Goal: Task Accomplishment & Management: Complete application form

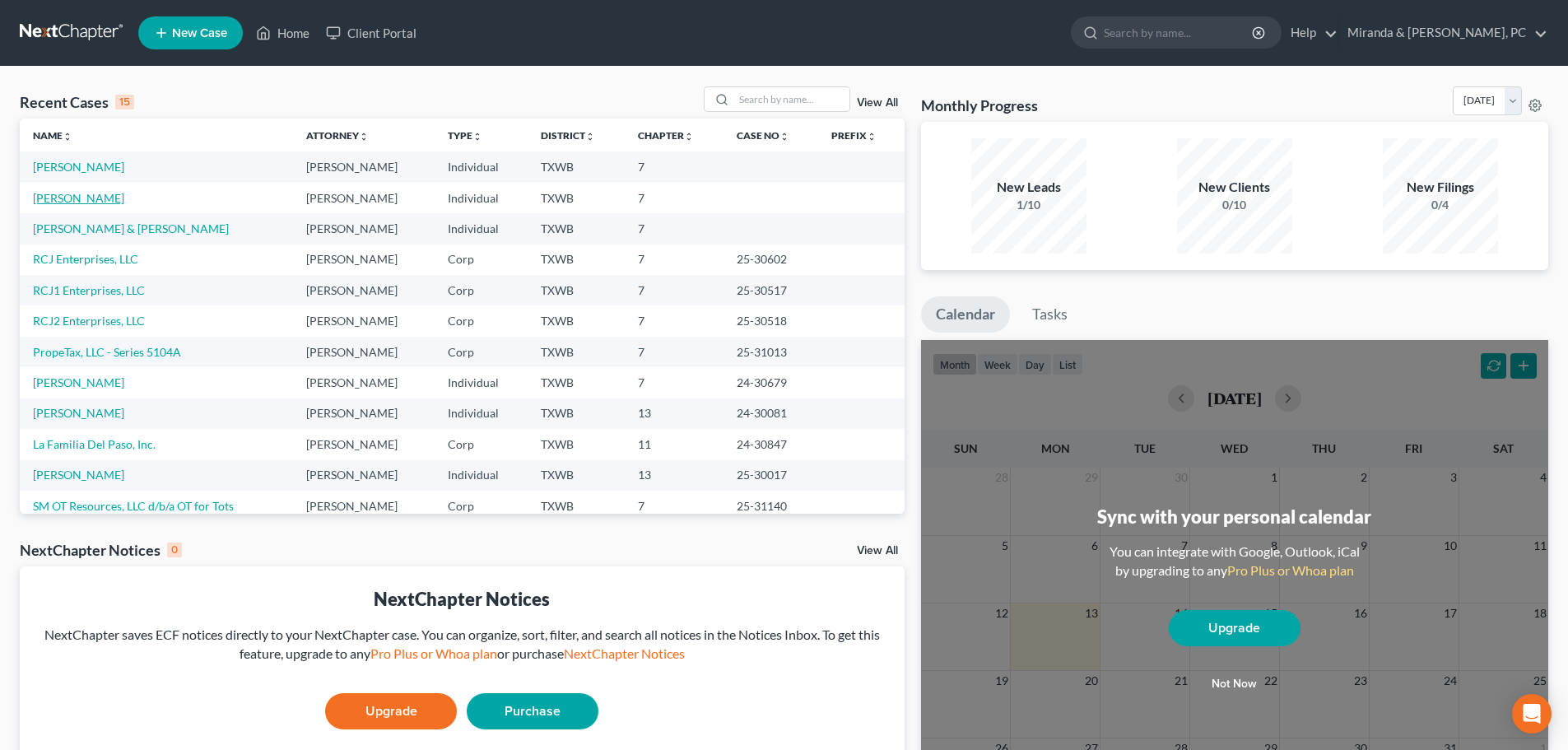
click at [91, 196] on link "[PERSON_NAME]" at bounding box center [79, 198] width 92 height 14
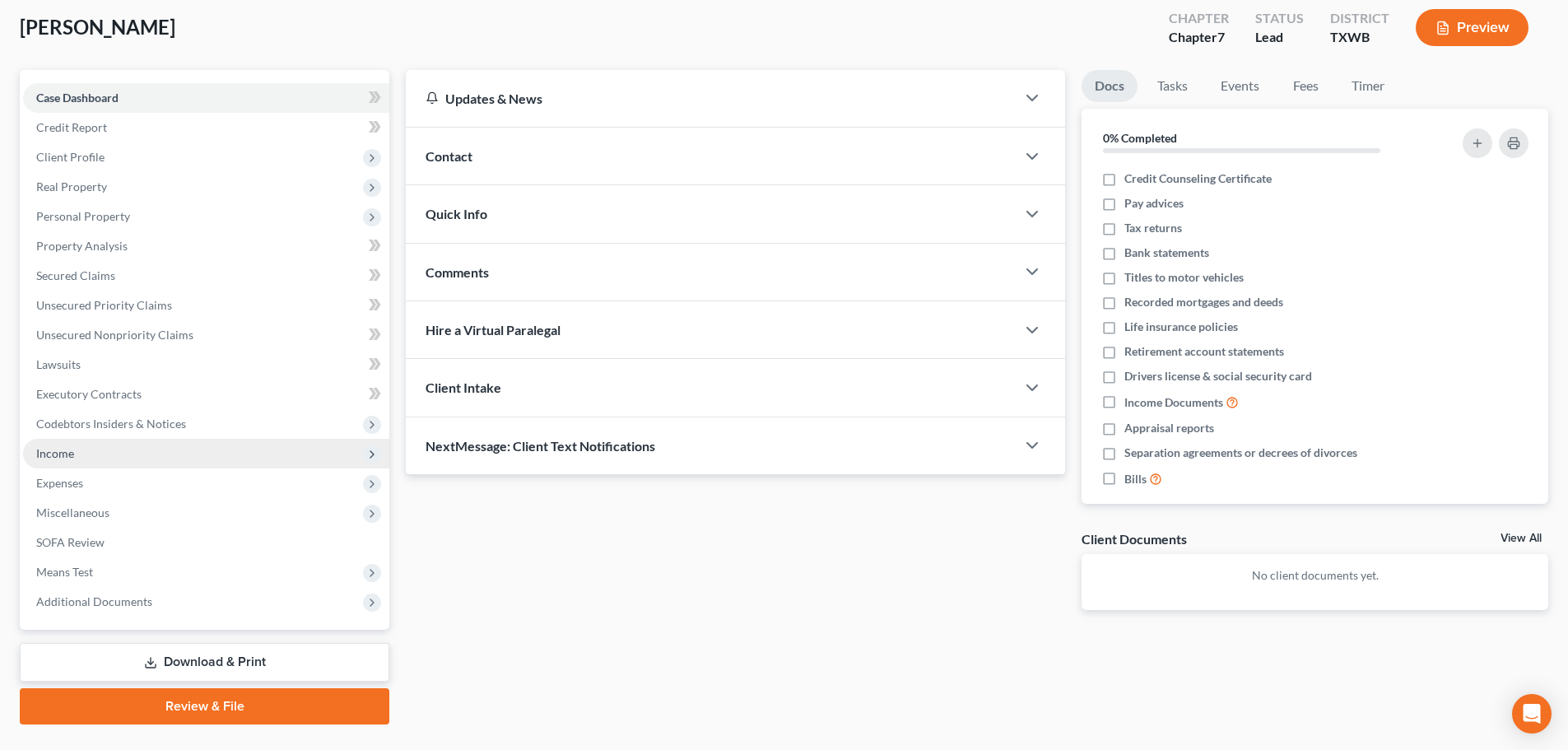
scroll to position [125, 0]
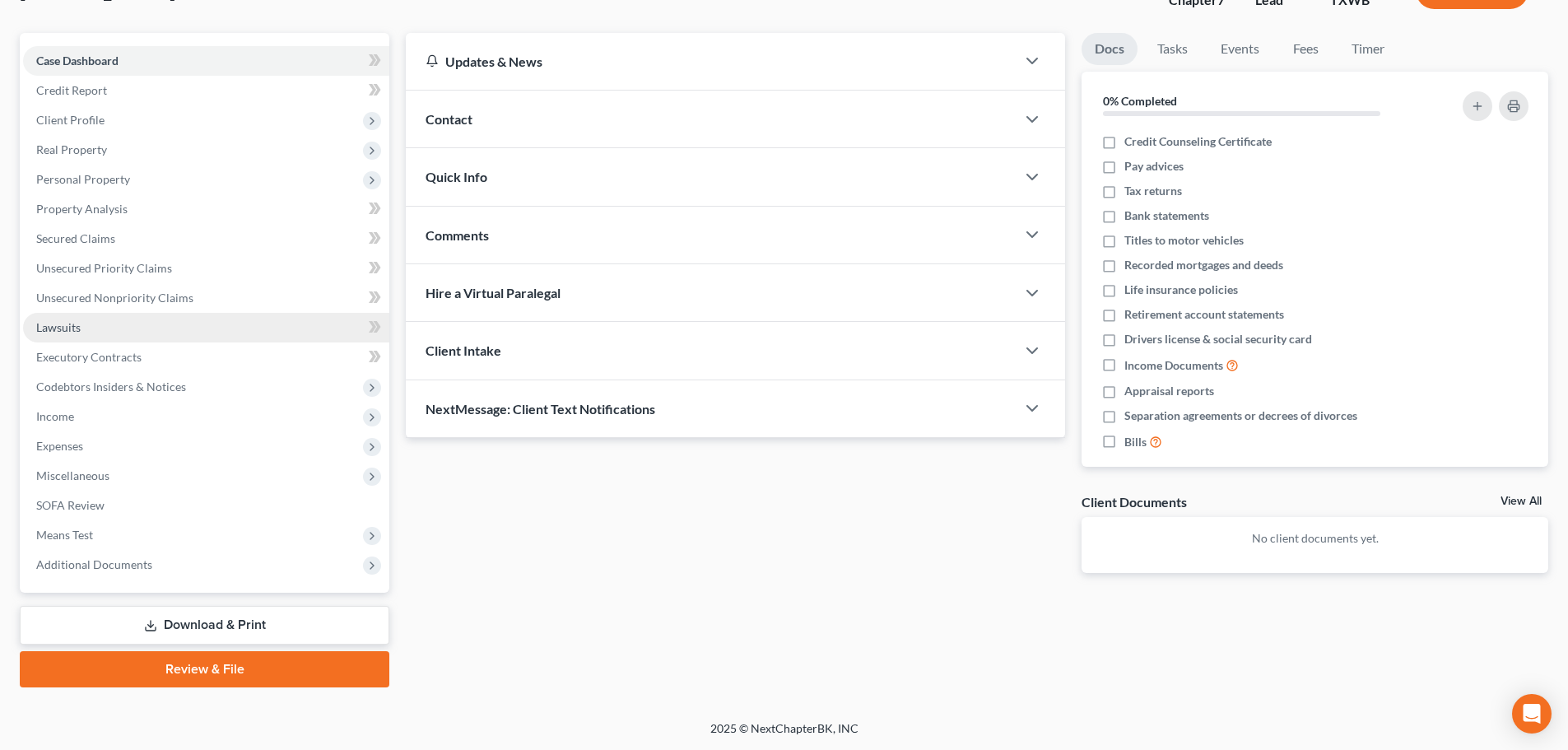
click at [62, 333] on span "Lawsuits" at bounding box center [59, 327] width 45 height 14
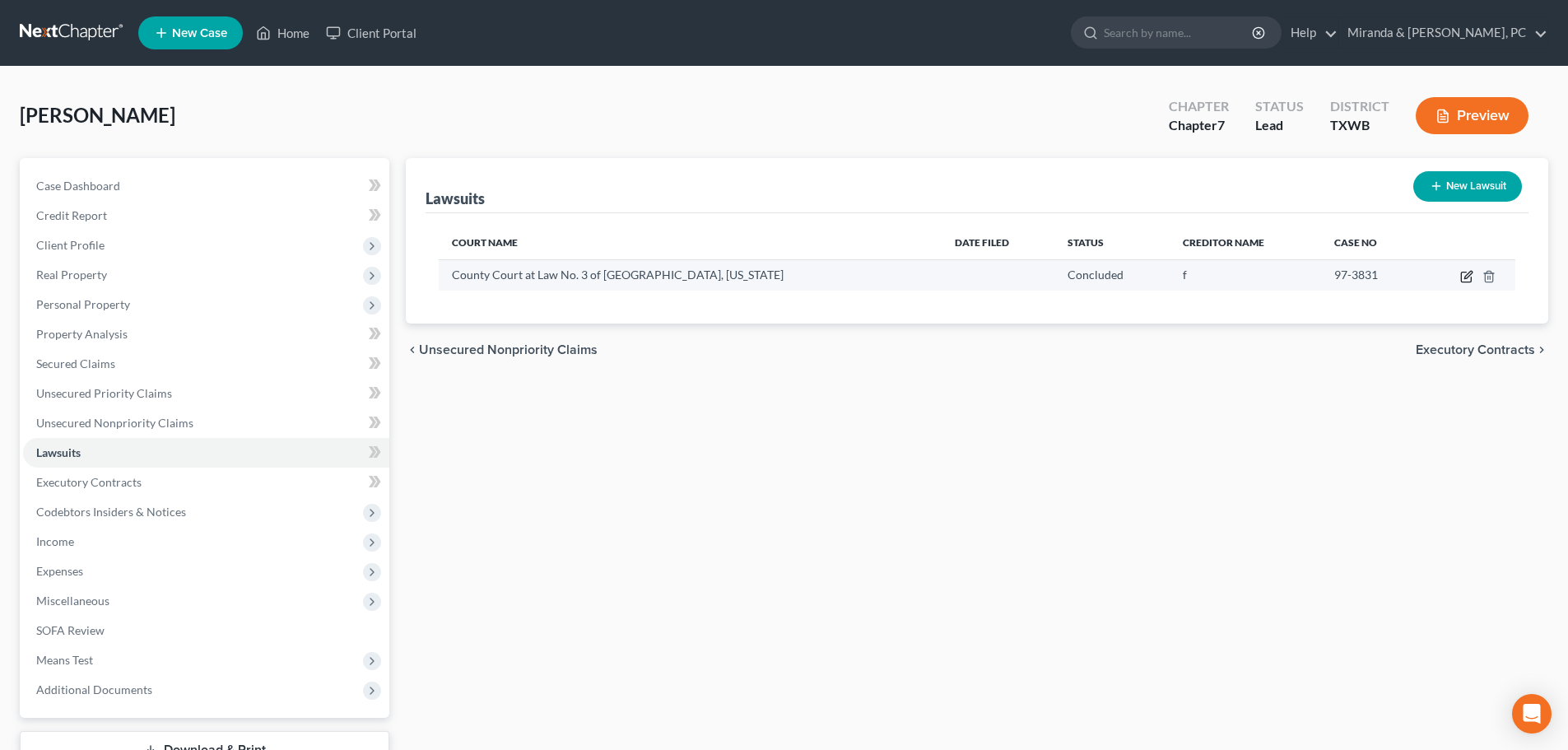
click at [1474, 274] on icon "button" at bounding box center [1466, 277] width 13 height 13
select select "45"
select select "2"
select select "4"
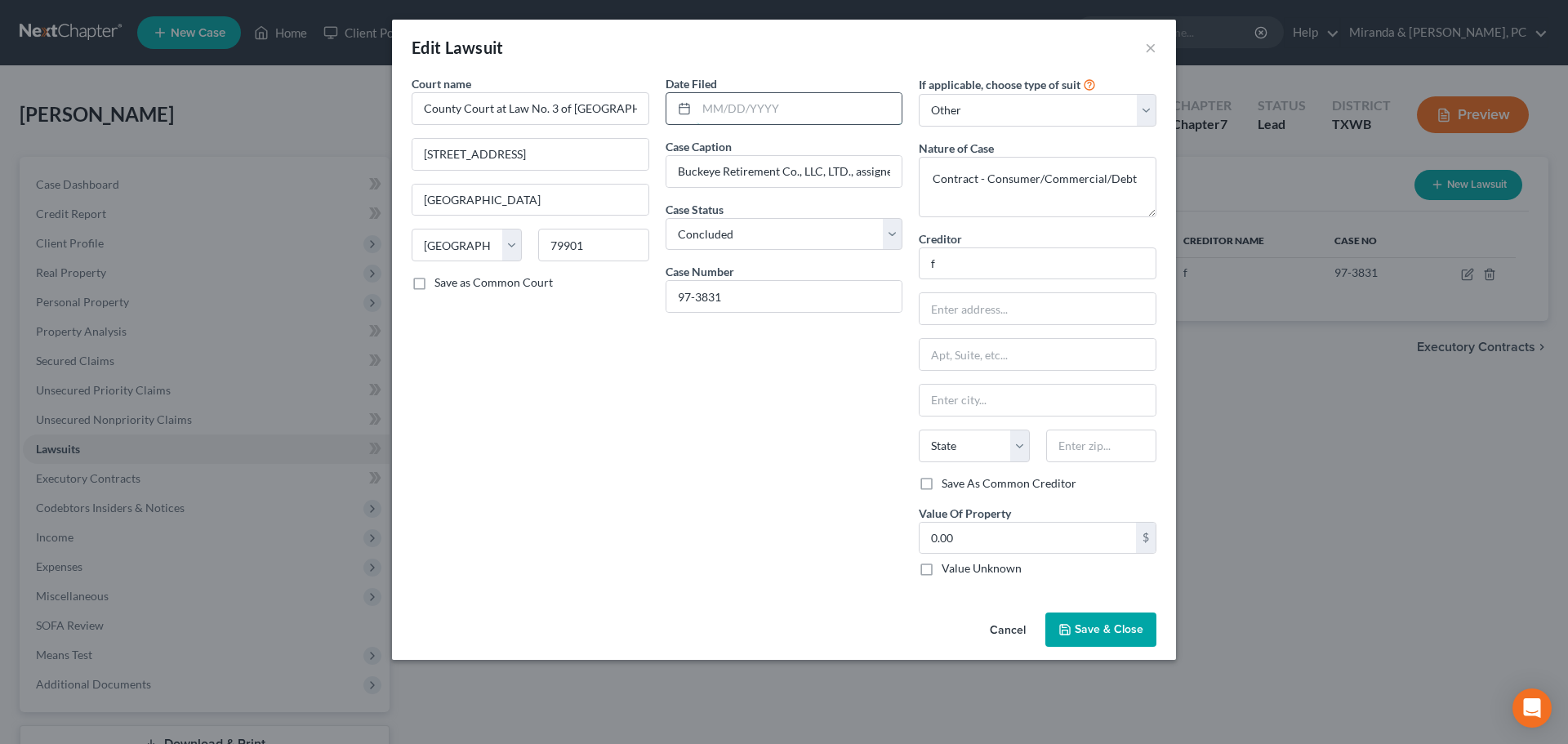
click at [733, 109] on input "text" at bounding box center [799, 108] width 205 height 31
type input "11/14/1997"
click at [1093, 615] on button "Save & Close" at bounding box center [1100, 630] width 111 height 35
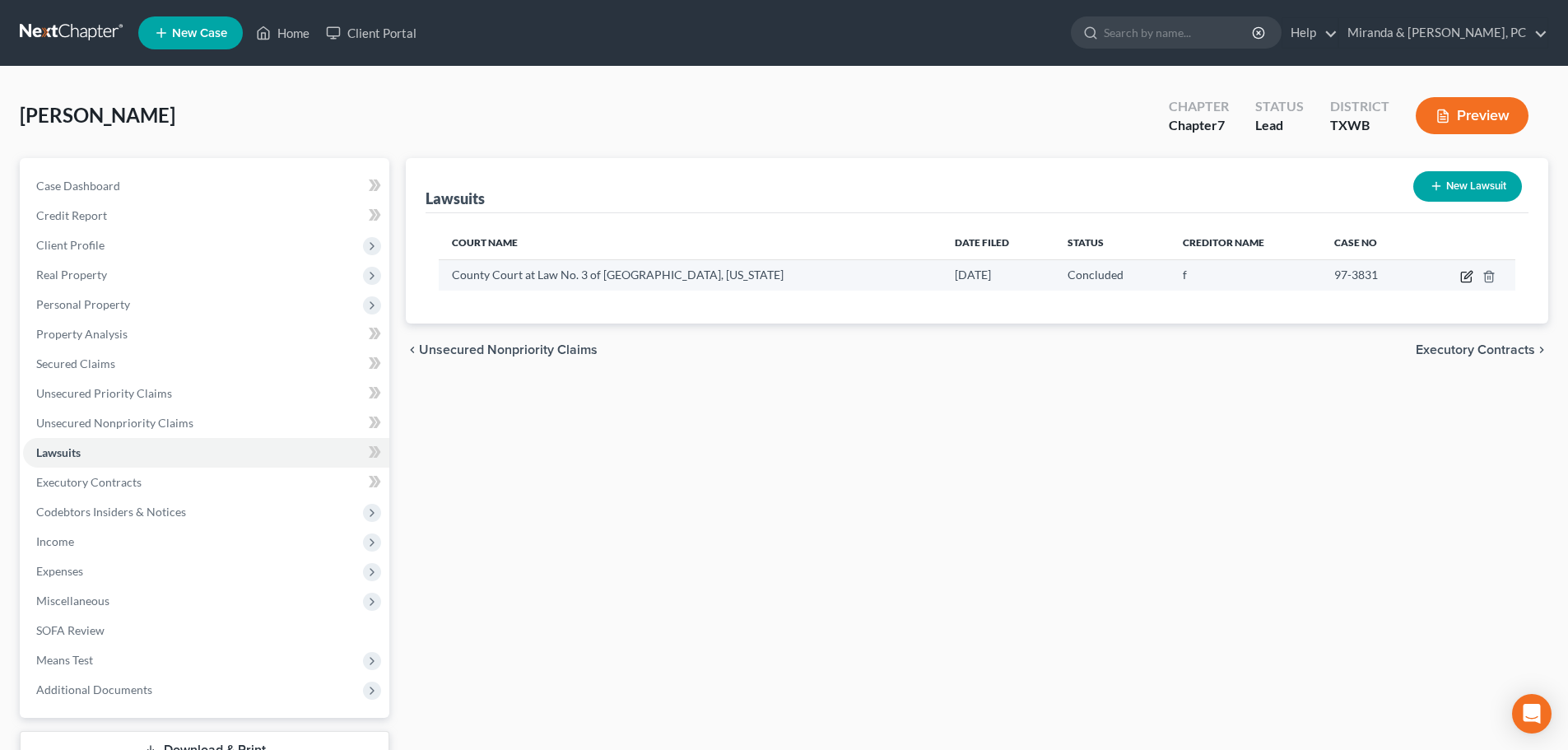
click at [1464, 275] on icon "button" at bounding box center [1466, 277] width 13 height 13
select select "45"
select select "2"
select select "4"
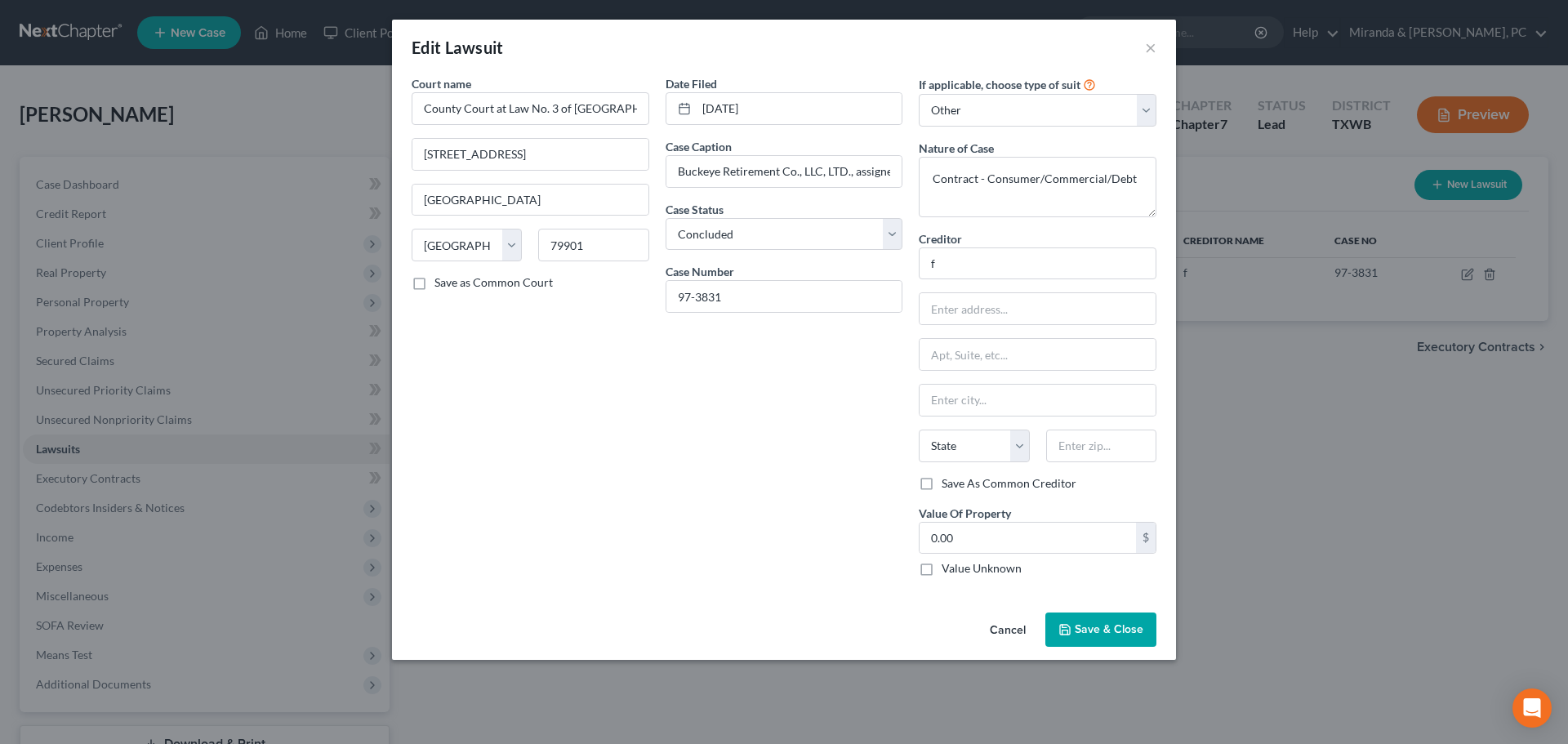
click at [1007, 630] on button "Cancel" at bounding box center [1007, 630] width 62 height 33
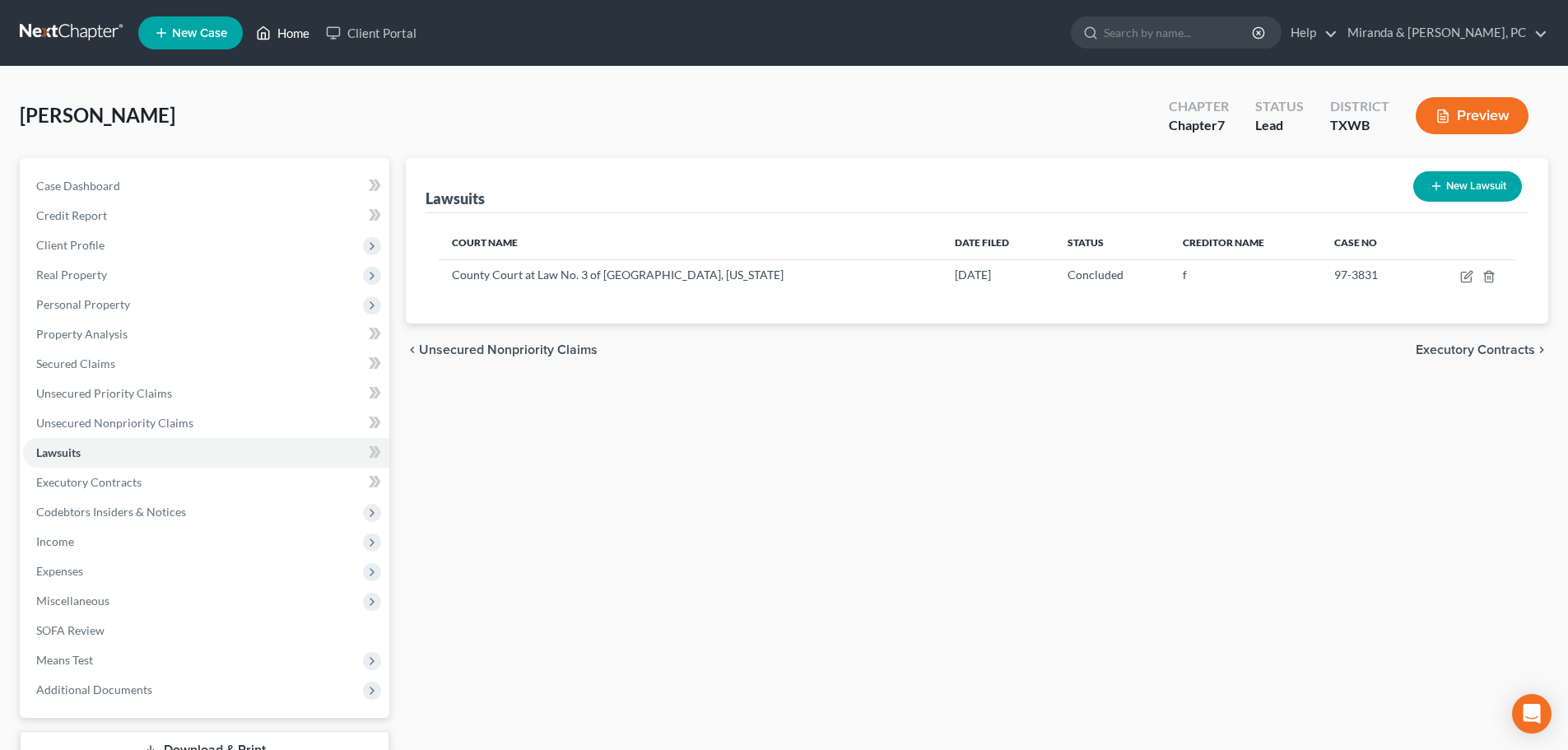
click at [288, 31] on link "Home" at bounding box center [283, 33] width 70 height 29
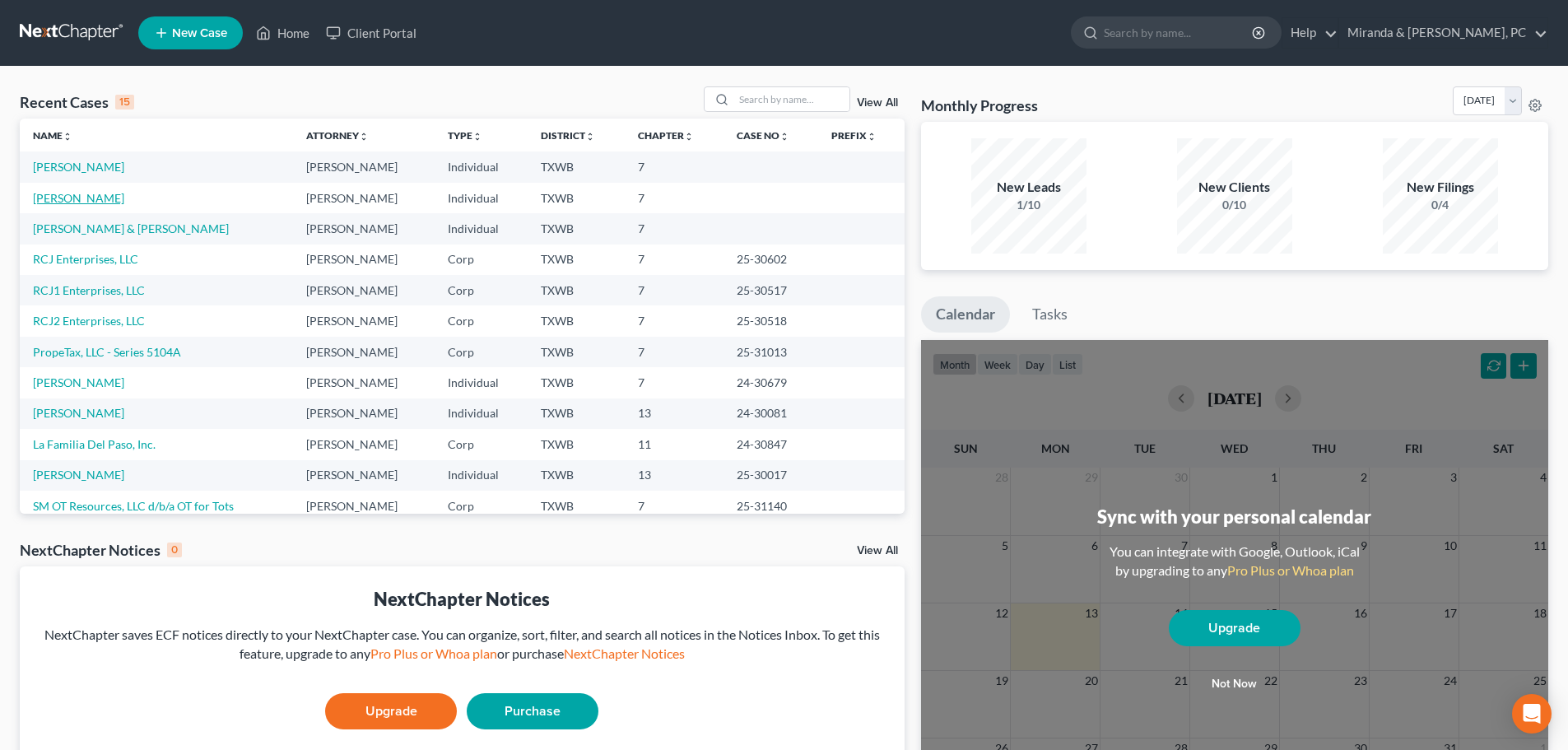
click at [82, 199] on link "[PERSON_NAME]" at bounding box center [79, 198] width 92 height 14
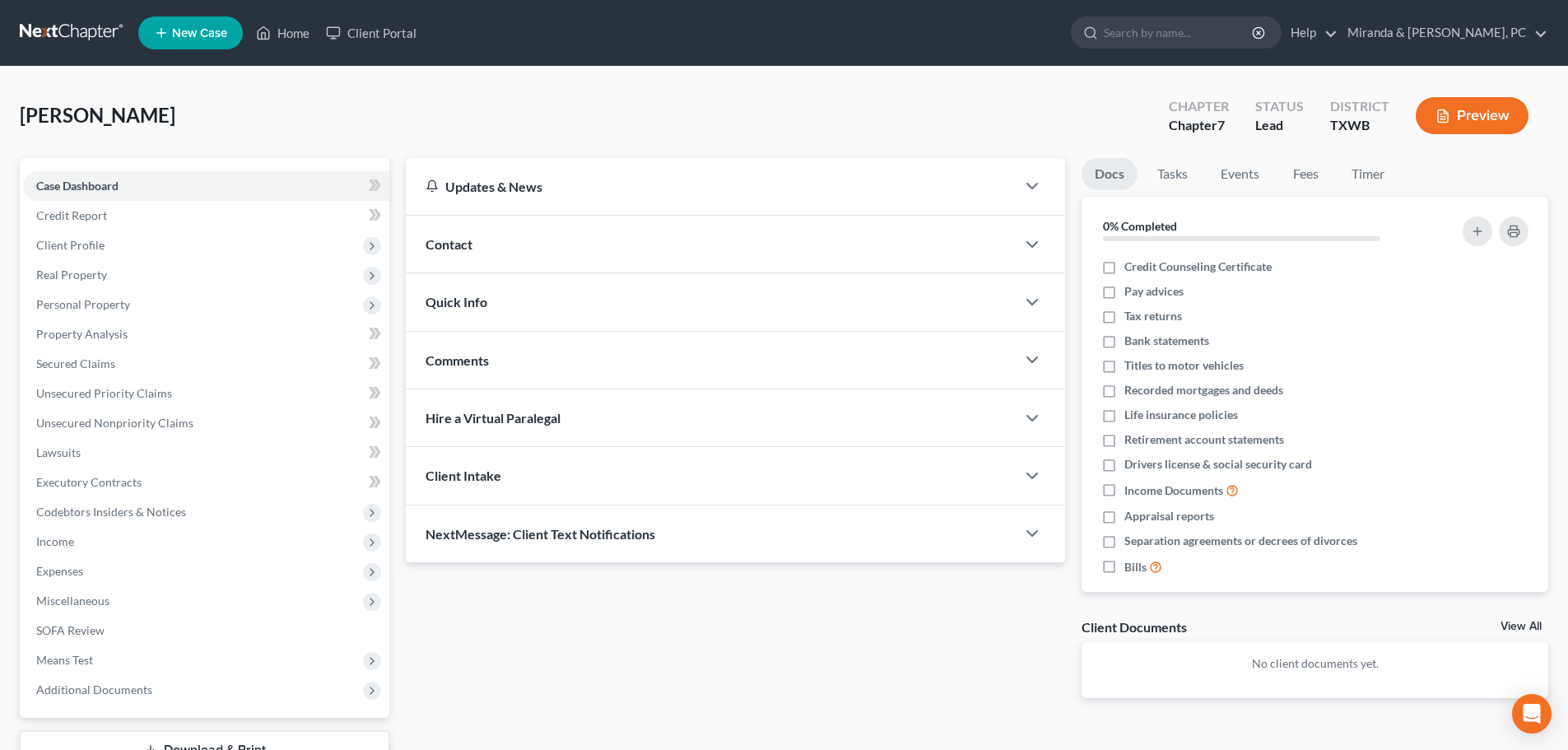
click at [510, 121] on div "[PERSON_NAME] Upgraded Chapter Chapter 7 Status [GEOGRAPHIC_DATA] [GEOGRAPHIC_D…" at bounding box center [784, 122] width 1529 height 71
click at [113, 510] on span "Codebtors Insiders & Notices" at bounding box center [112, 511] width 150 height 14
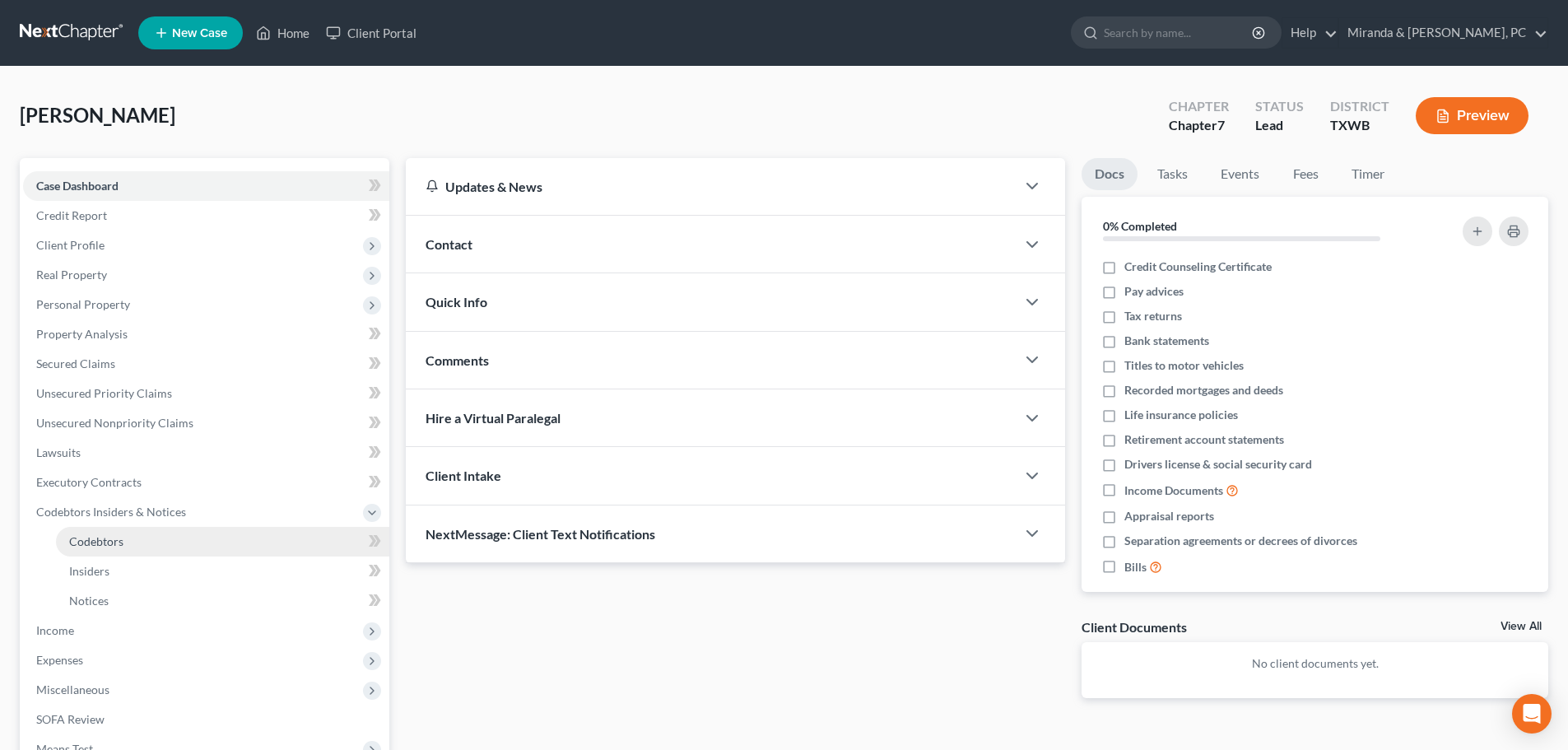
click at [109, 540] on span "Codebtors" at bounding box center [95, 540] width 54 height 14
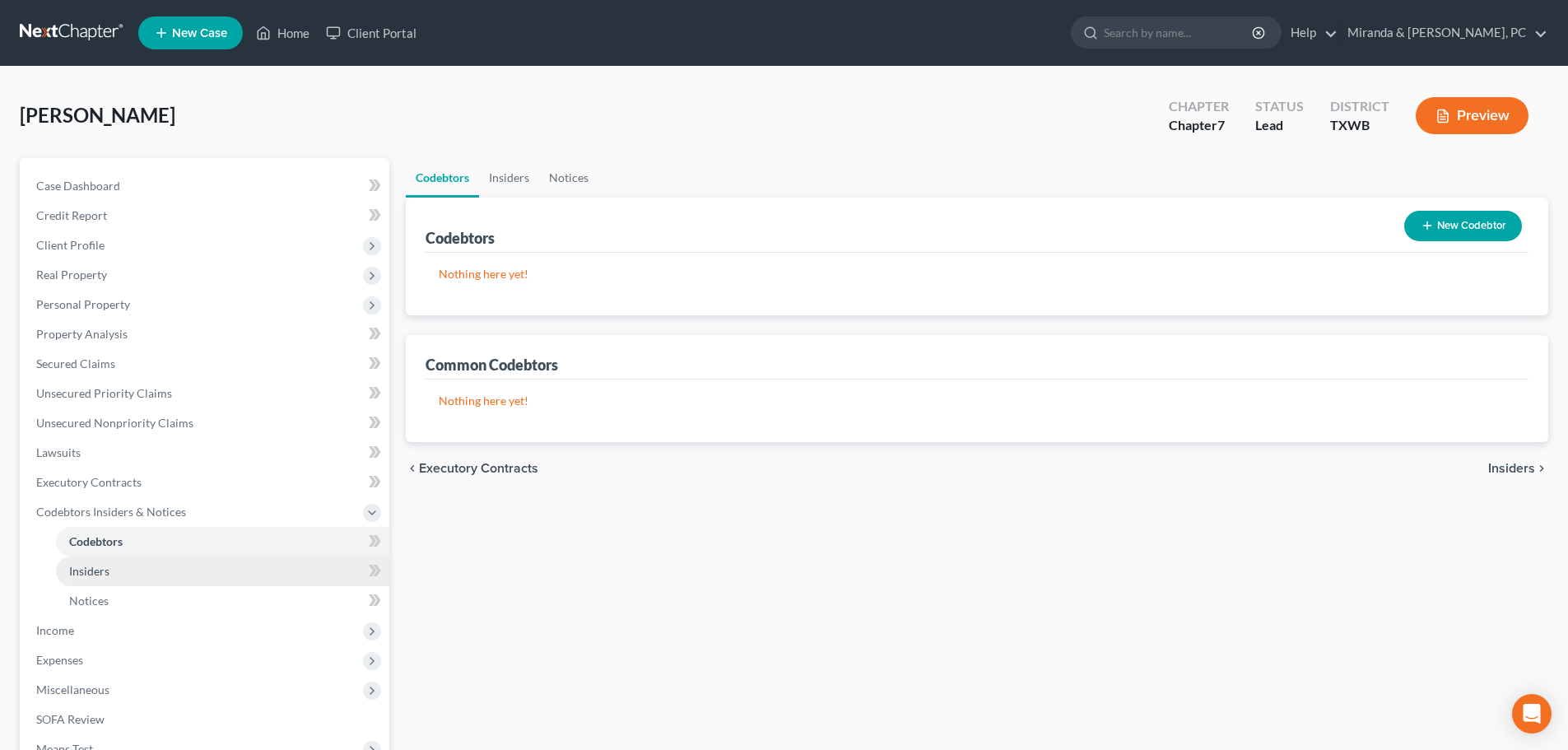
click at [91, 573] on span "Insiders" at bounding box center [89, 571] width 40 height 14
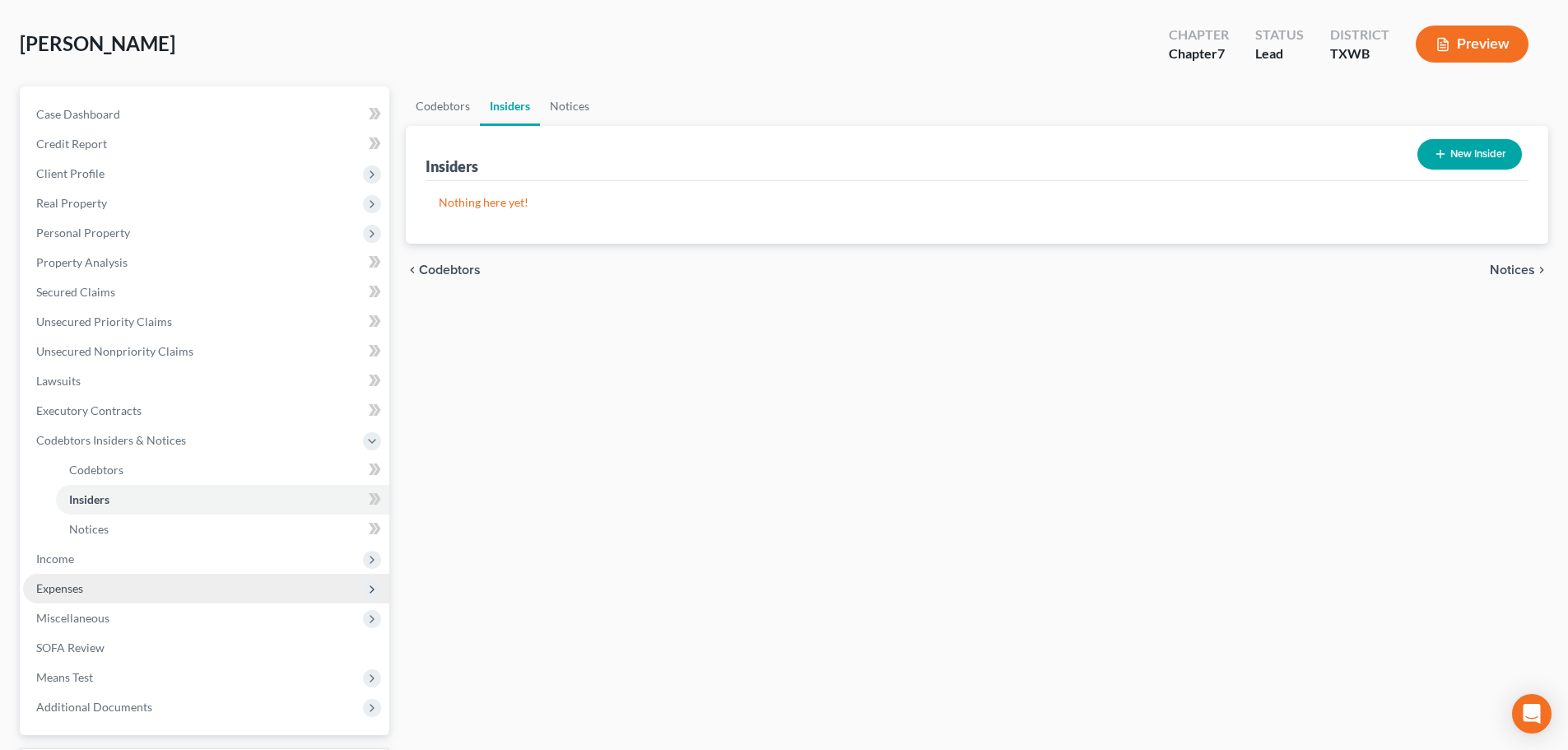
scroll to position [165, 0]
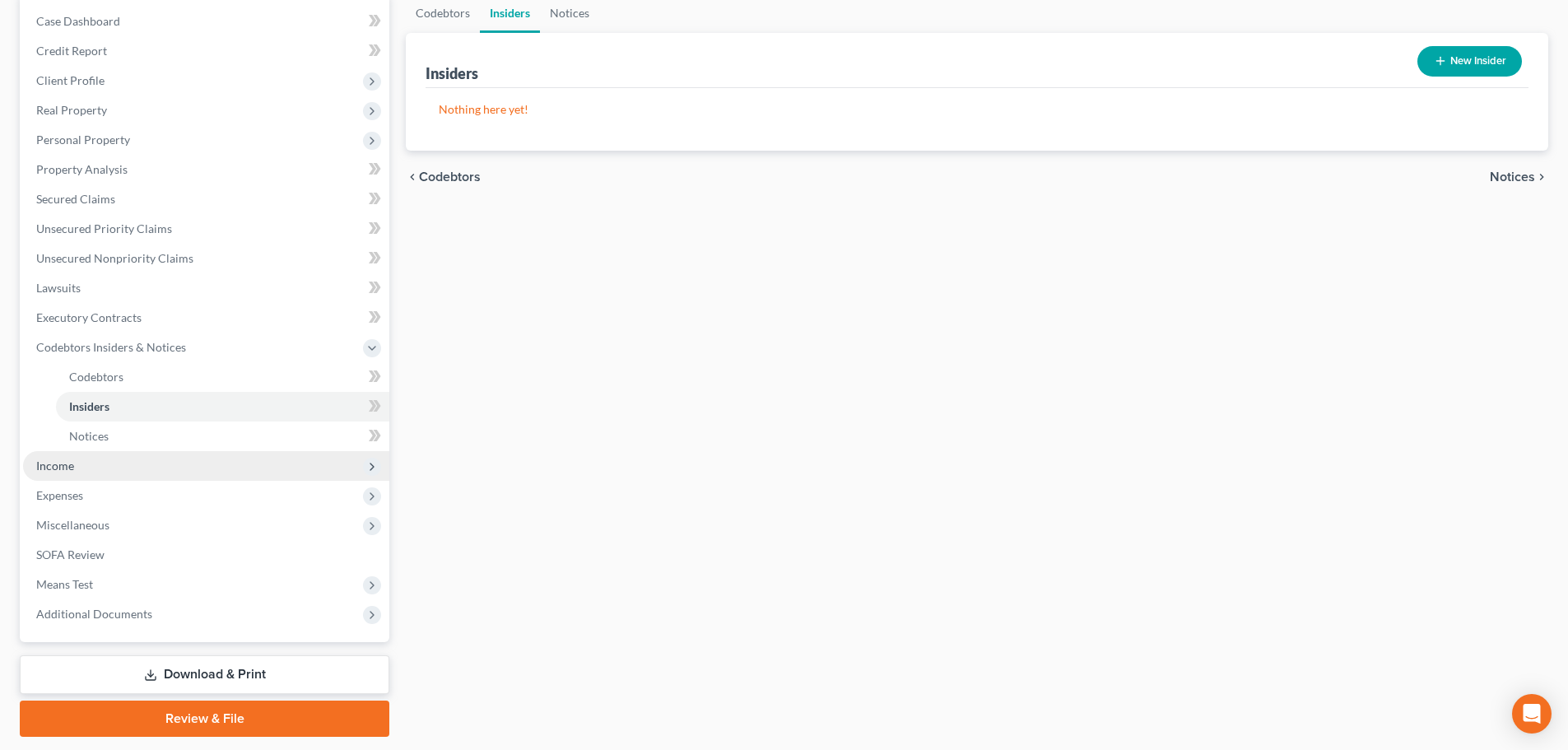
click at [77, 462] on span "Income" at bounding box center [206, 466] width 366 height 29
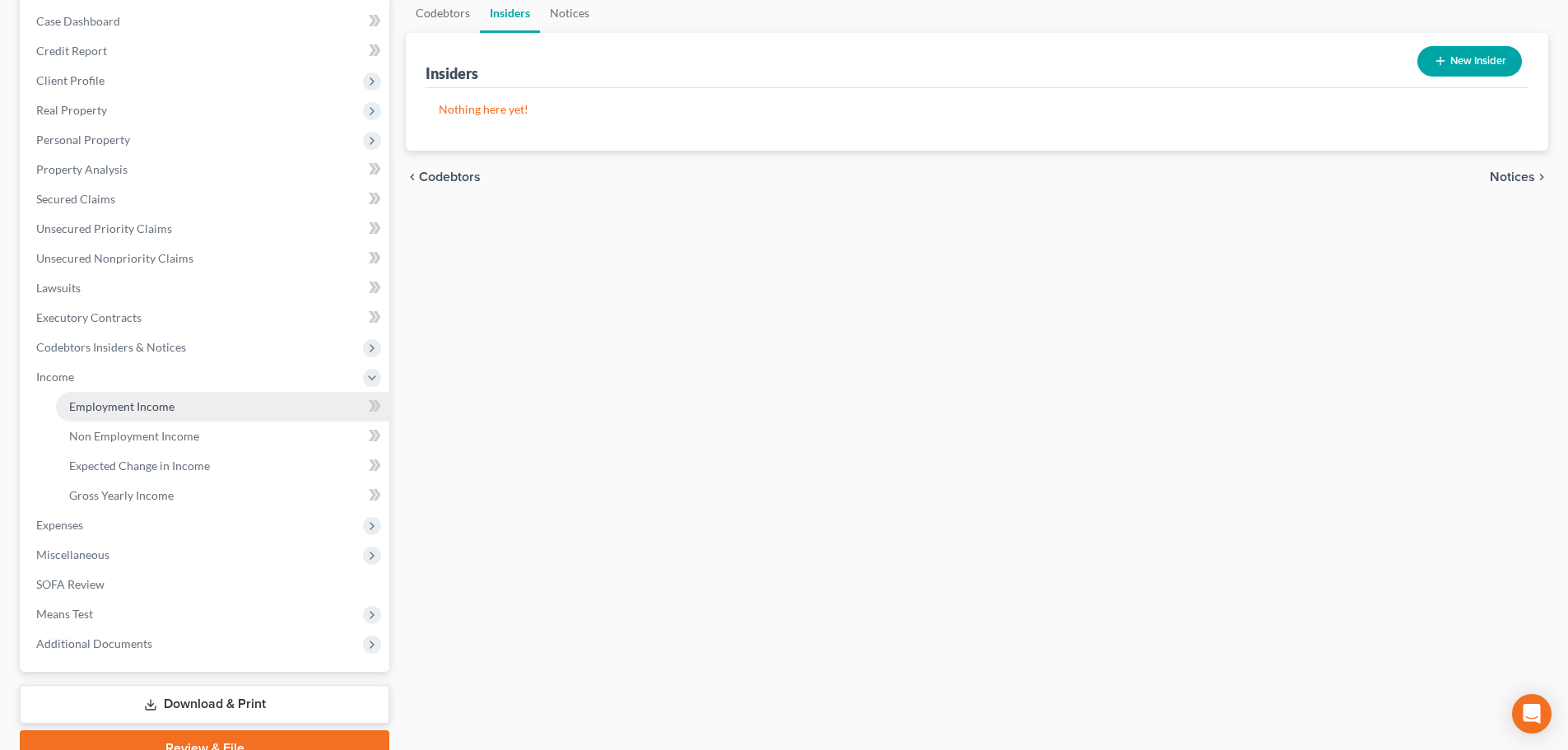
click at [176, 408] on link "Employment Income" at bounding box center [223, 407] width 333 height 29
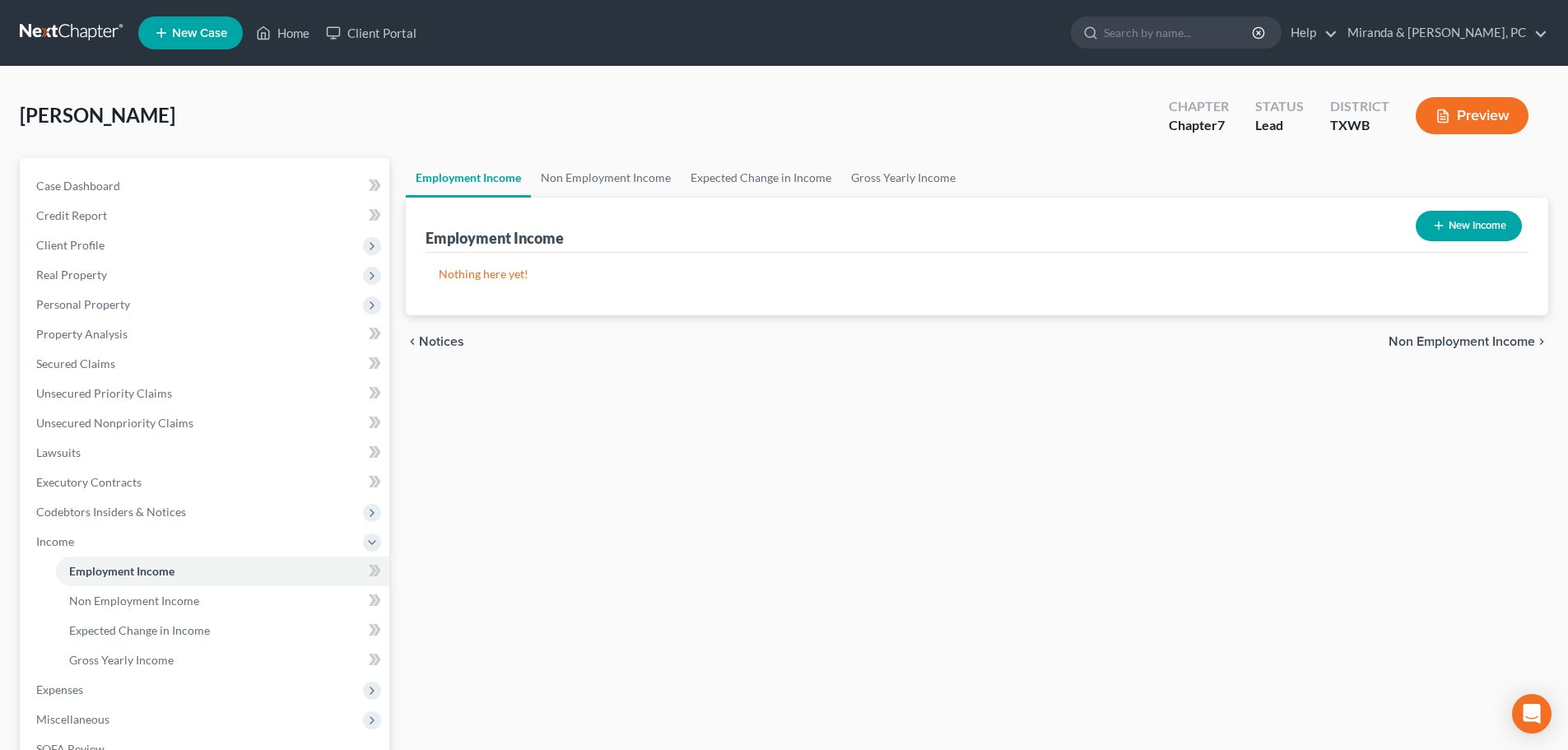
click at [1452, 228] on button "New Income" at bounding box center [1469, 225] width 106 height 30
select select "0"
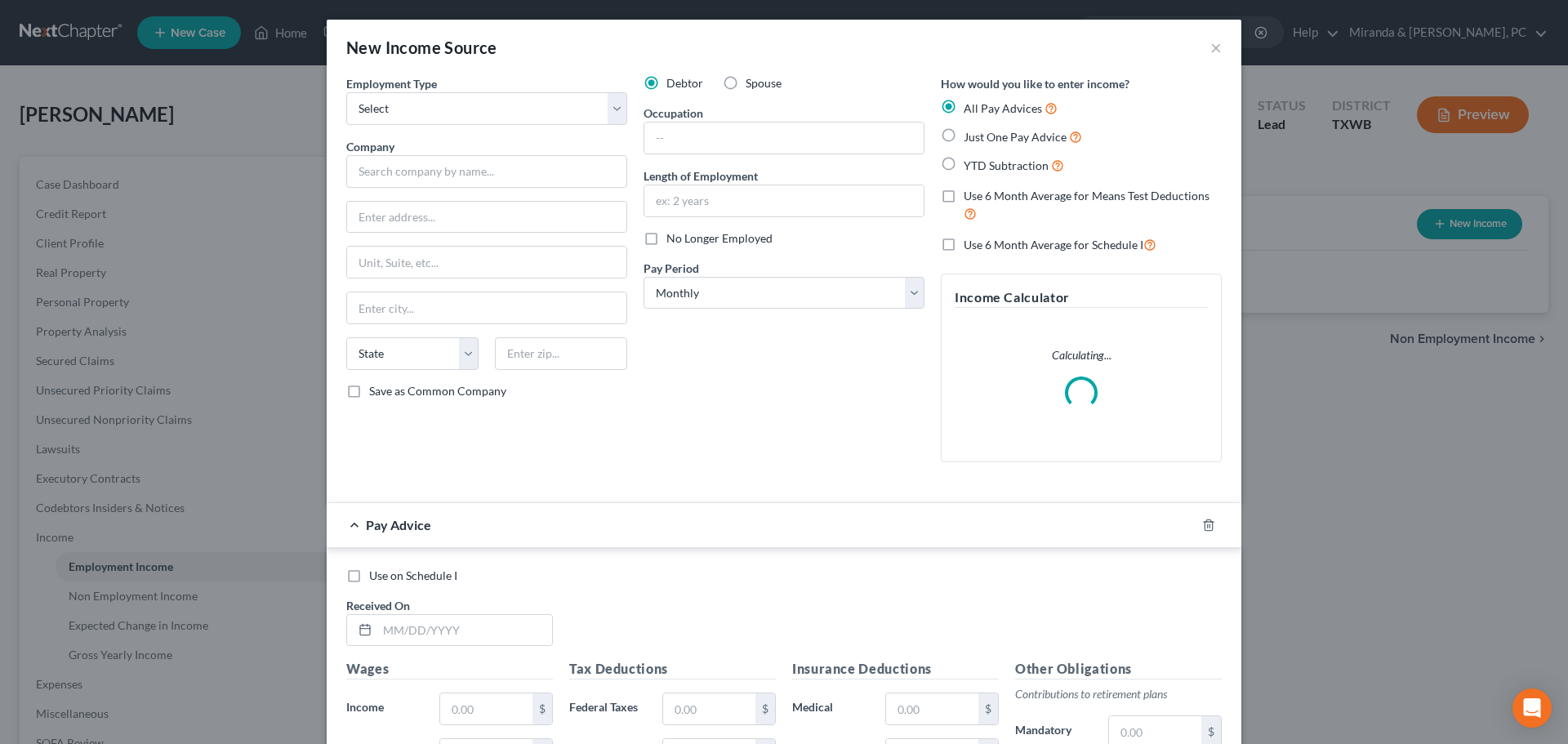
click at [746, 80] on label "Spouse" at bounding box center [764, 84] width 36 height 16
click at [752, 80] on input "Spouse" at bounding box center [758, 81] width 11 height 11
radio input "true"
click at [705, 138] on input "text" at bounding box center [783, 138] width 279 height 31
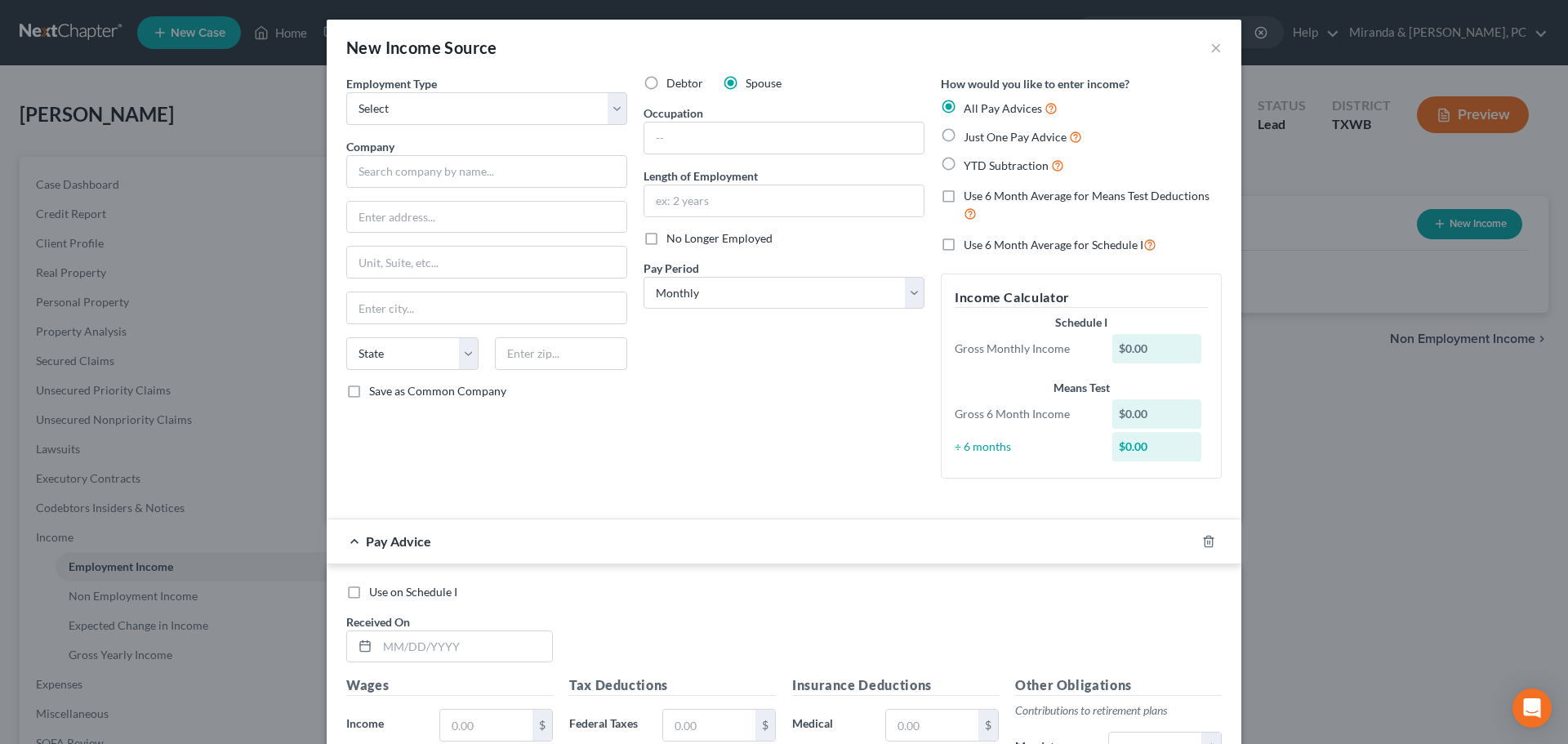
click at [725, 414] on div "Debtor Spouse Occupation Length of Employment No Longer Employed Pay Period * S…" at bounding box center [783, 283] width 297 height 416
click at [448, 104] on select "Select Full or [DEMOGRAPHIC_DATA] Employment Self Employment" at bounding box center [486, 109] width 281 height 33
select select "1"
click at [346, 93] on select "Select Full or [DEMOGRAPHIC_DATA] Employment Self Employment" at bounding box center [486, 109] width 281 height 33
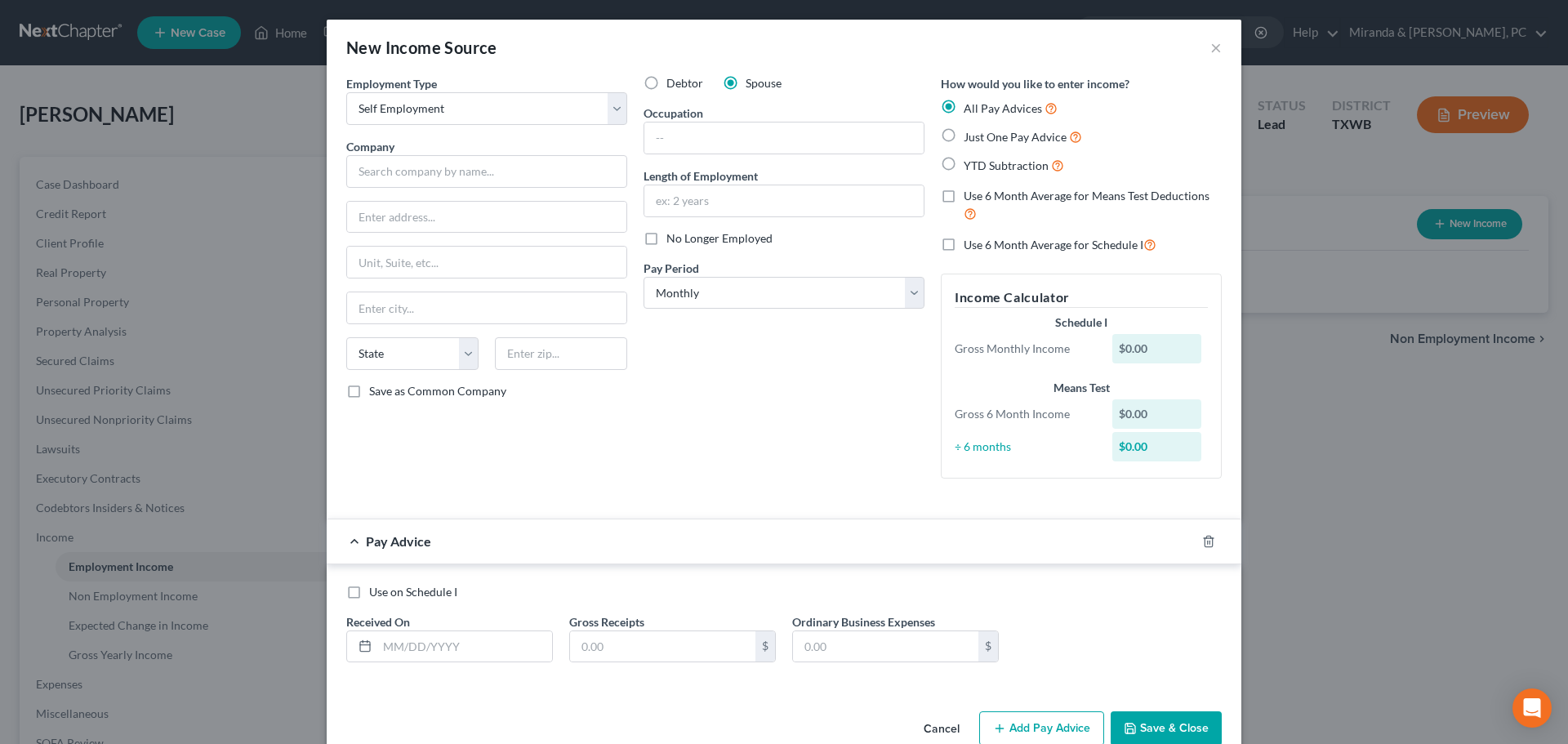
click at [733, 410] on div "Debtor Spouse Occupation Length of Employment No Longer Employed Pay Period * S…" at bounding box center [783, 283] width 297 height 416
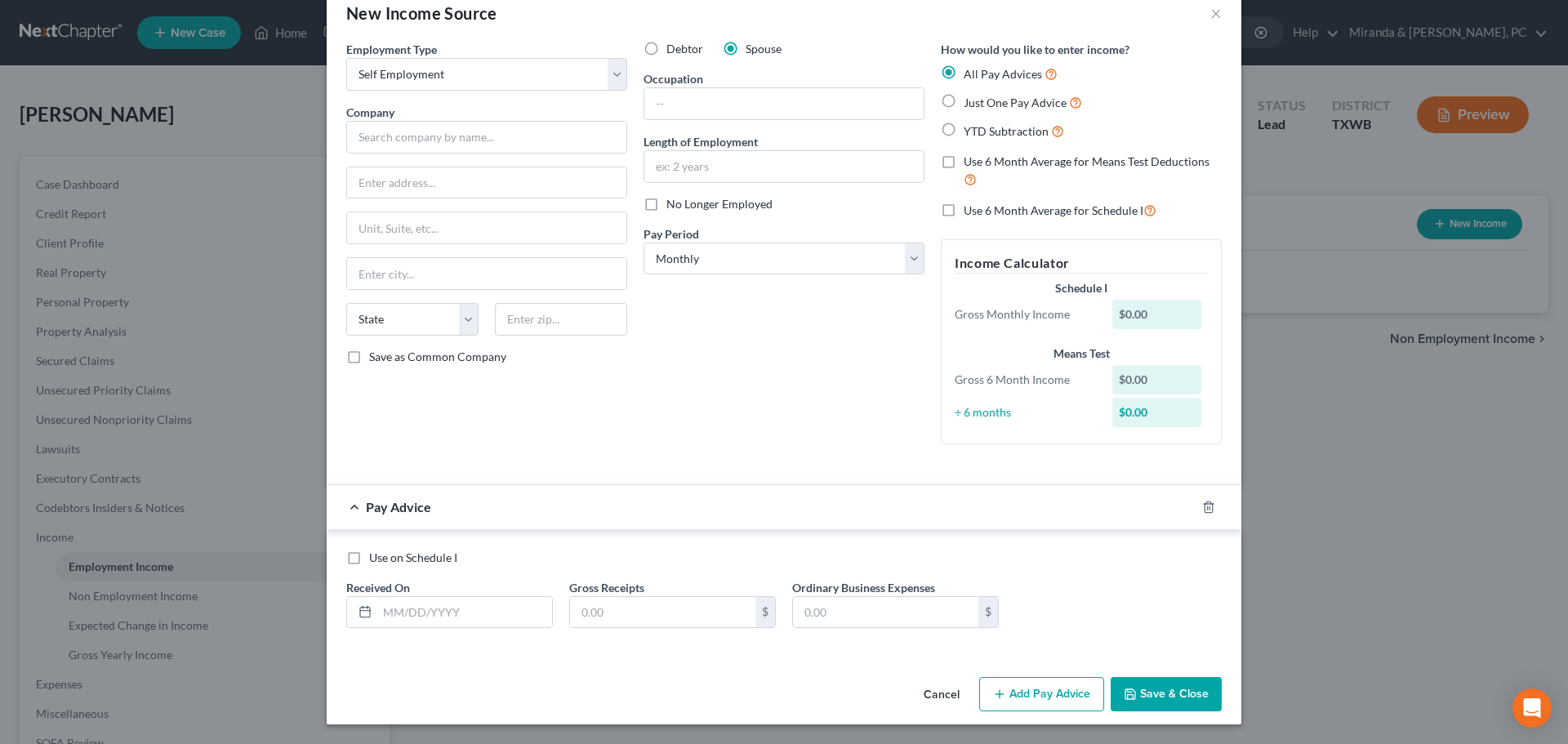
click at [964, 100] on label "Just One Pay Advice" at bounding box center [1023, 102] width 118 height 19
click at [970, 100] on input "Just One Pay Advice" at bounding box center [976, 98] width 11 height 11
radio input "true"
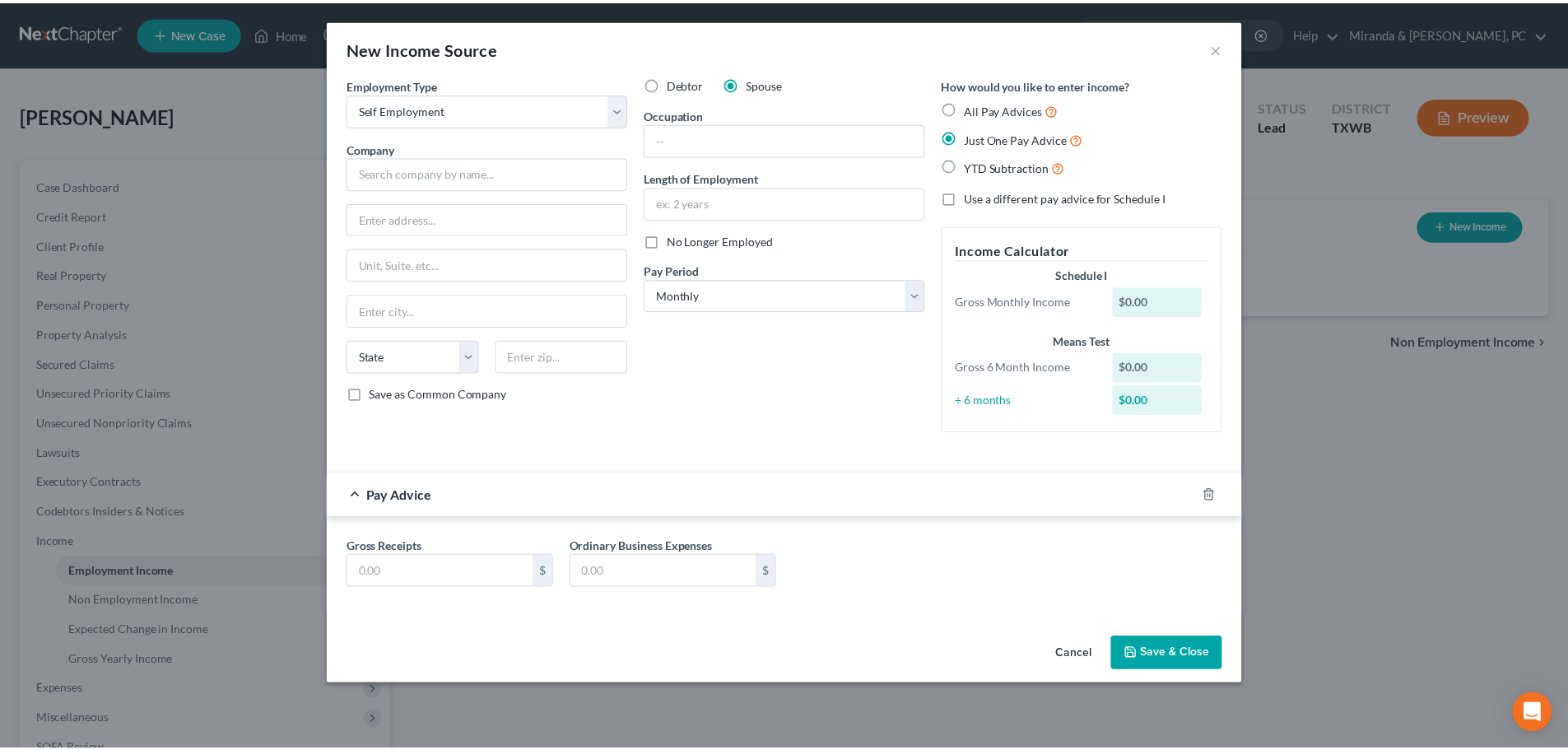
scroll to position [0, 0]
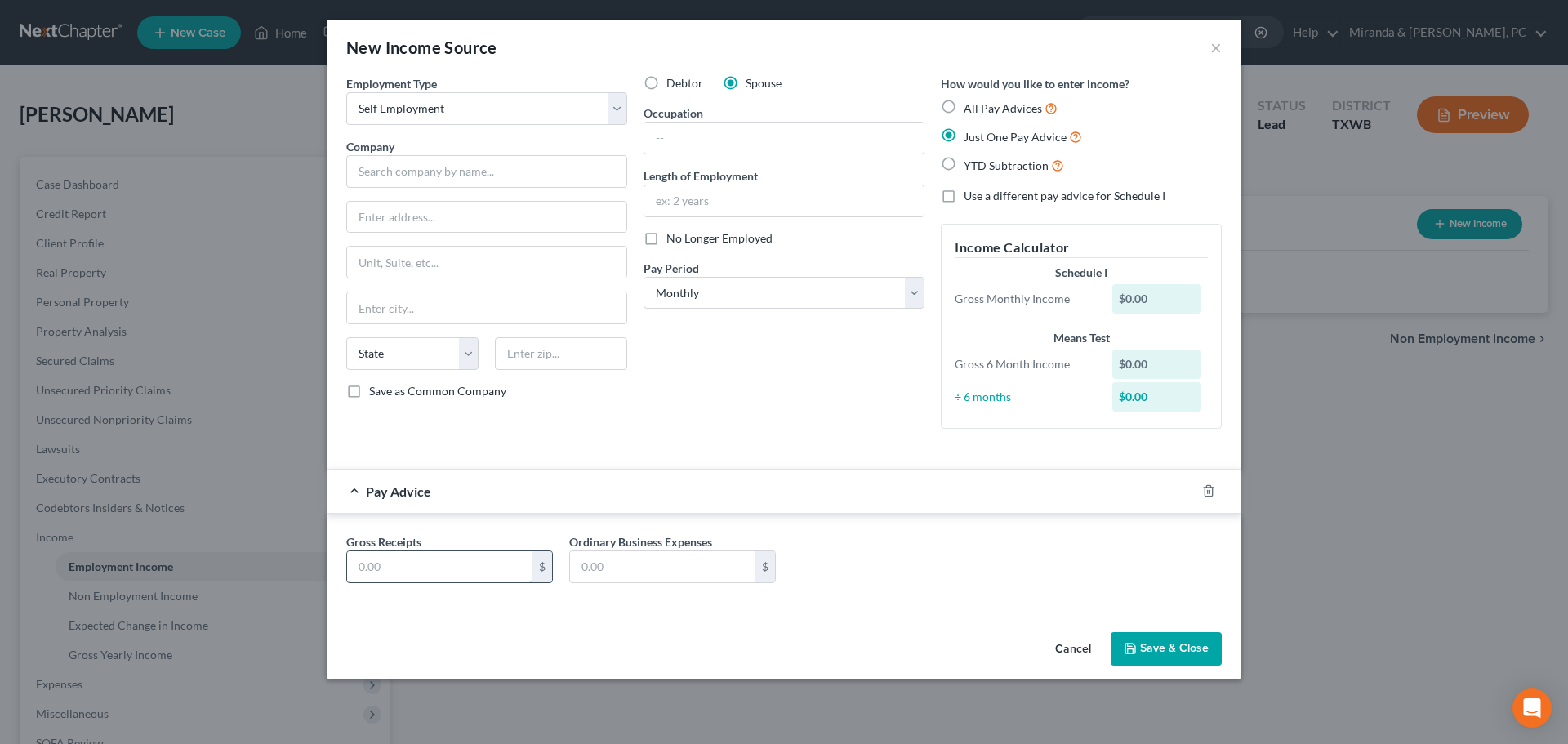
click at [398, 565] on input "text" at bounding box center [440, 567] width 185 height 31
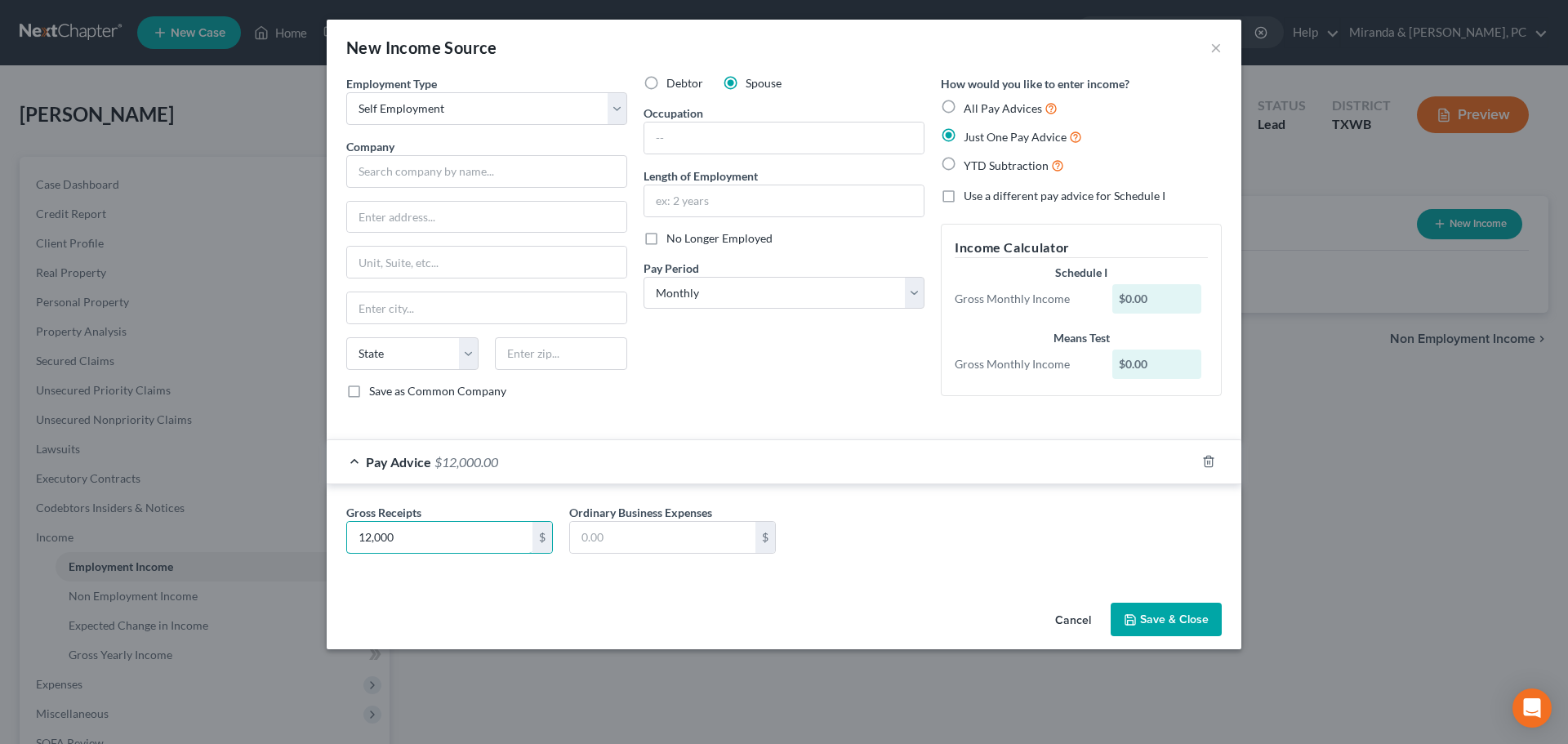
type input "12,000"
click at [1193, 625] on button "Save & Close" at bounding box center [1166, 620] width 111 height 35
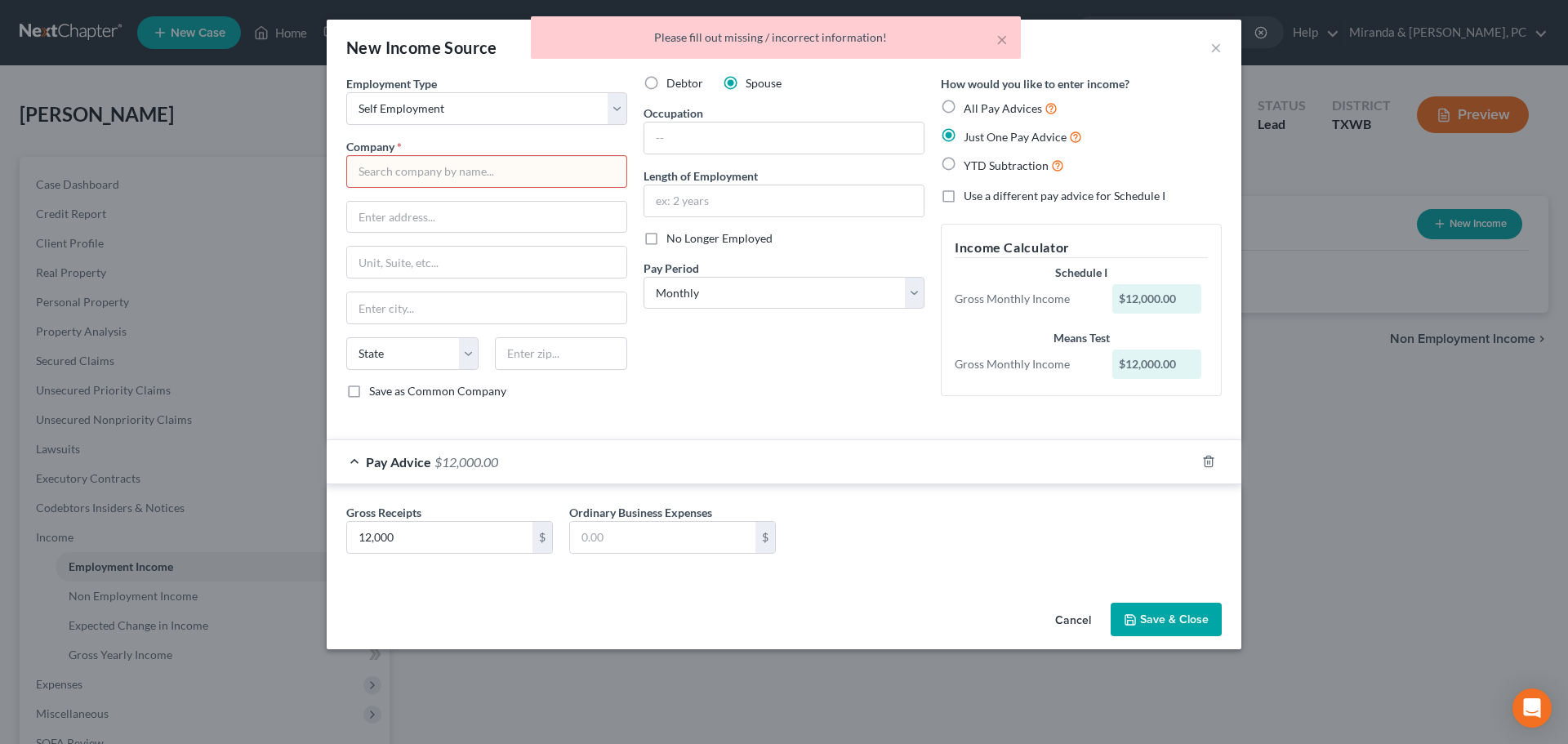
click at [417, 173] on input "text" at bounding box center [486, 172] width 281 height 33
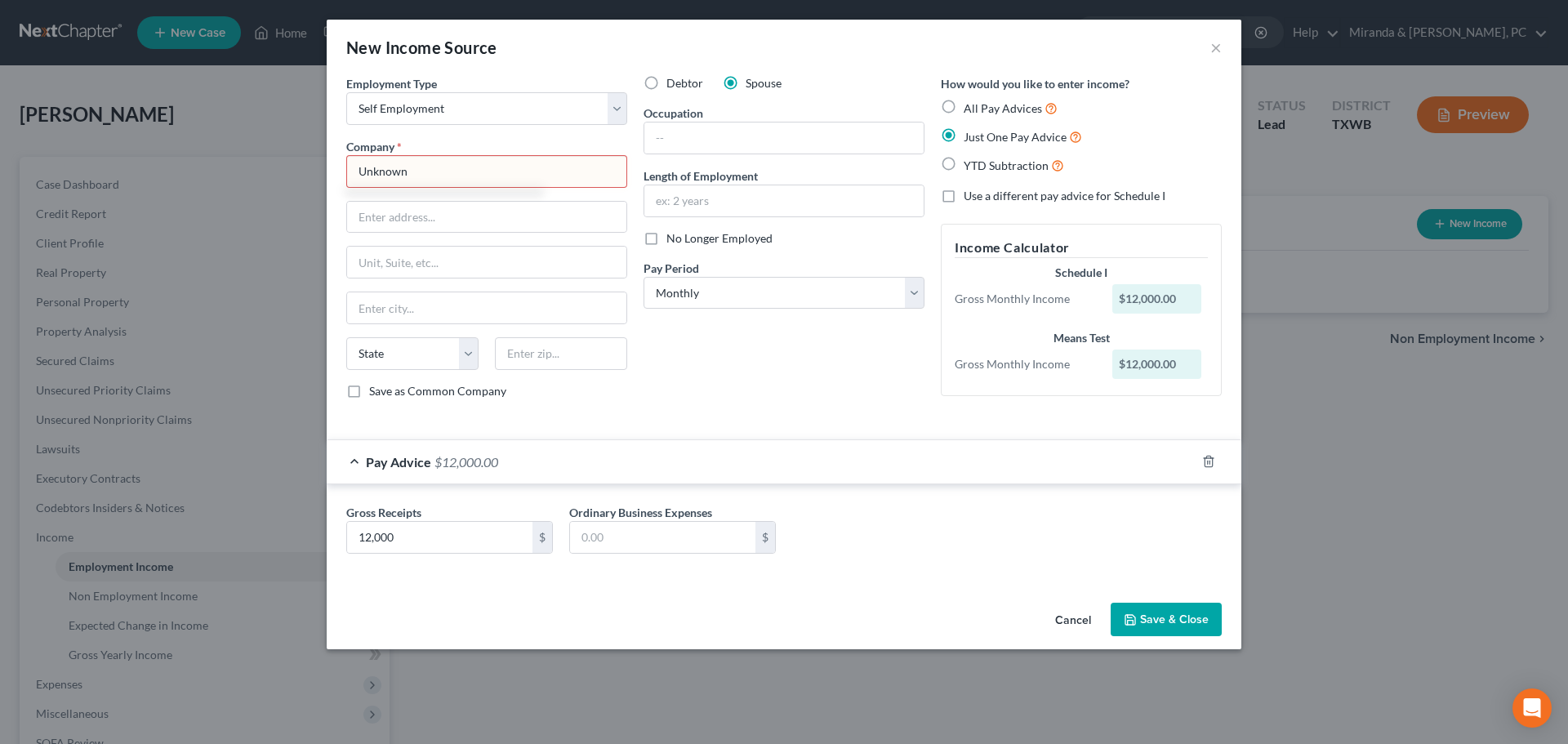
type input "Unknown"
click at [1176, 623] on button "Save & Close" at bounding box center [1166, 620] width 111 height 35
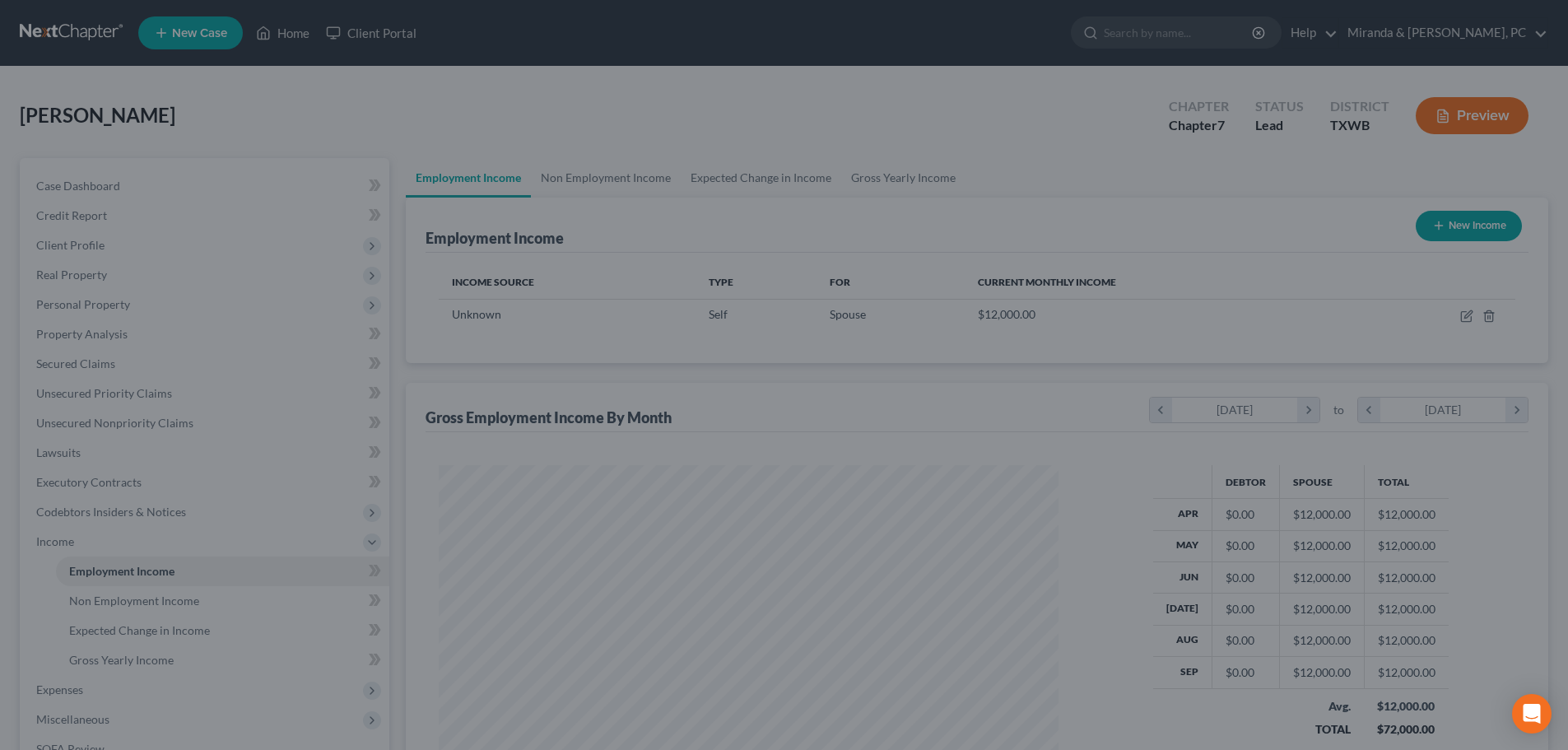
scroll to position [822712, 822496]
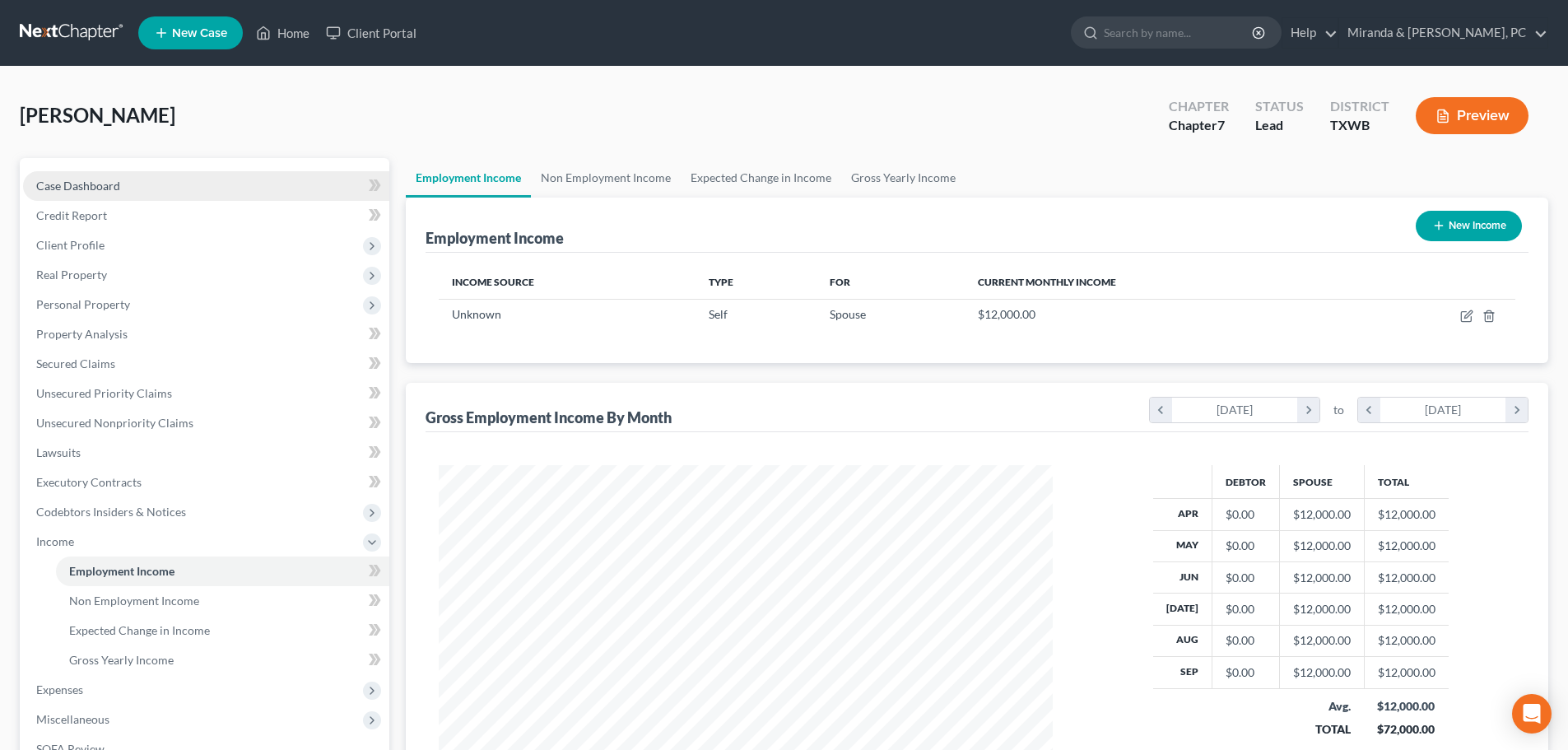
click at [91, 182] on span "Case Dashboard" at bounding box center [79, 185] width 84 height 14
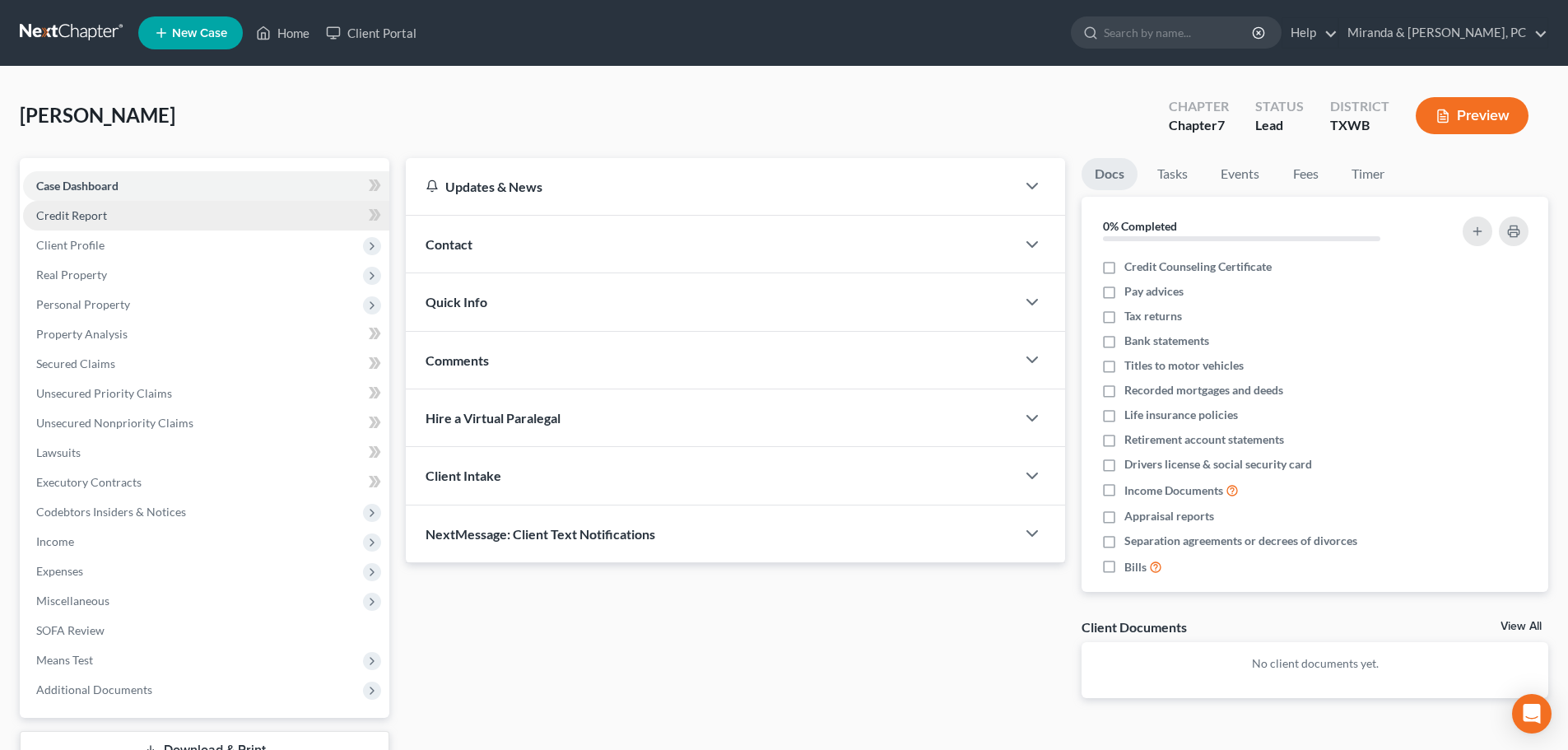
click at [86, 211] on span "Credit Report" at bounding box center [71, 214] width 71 height 14
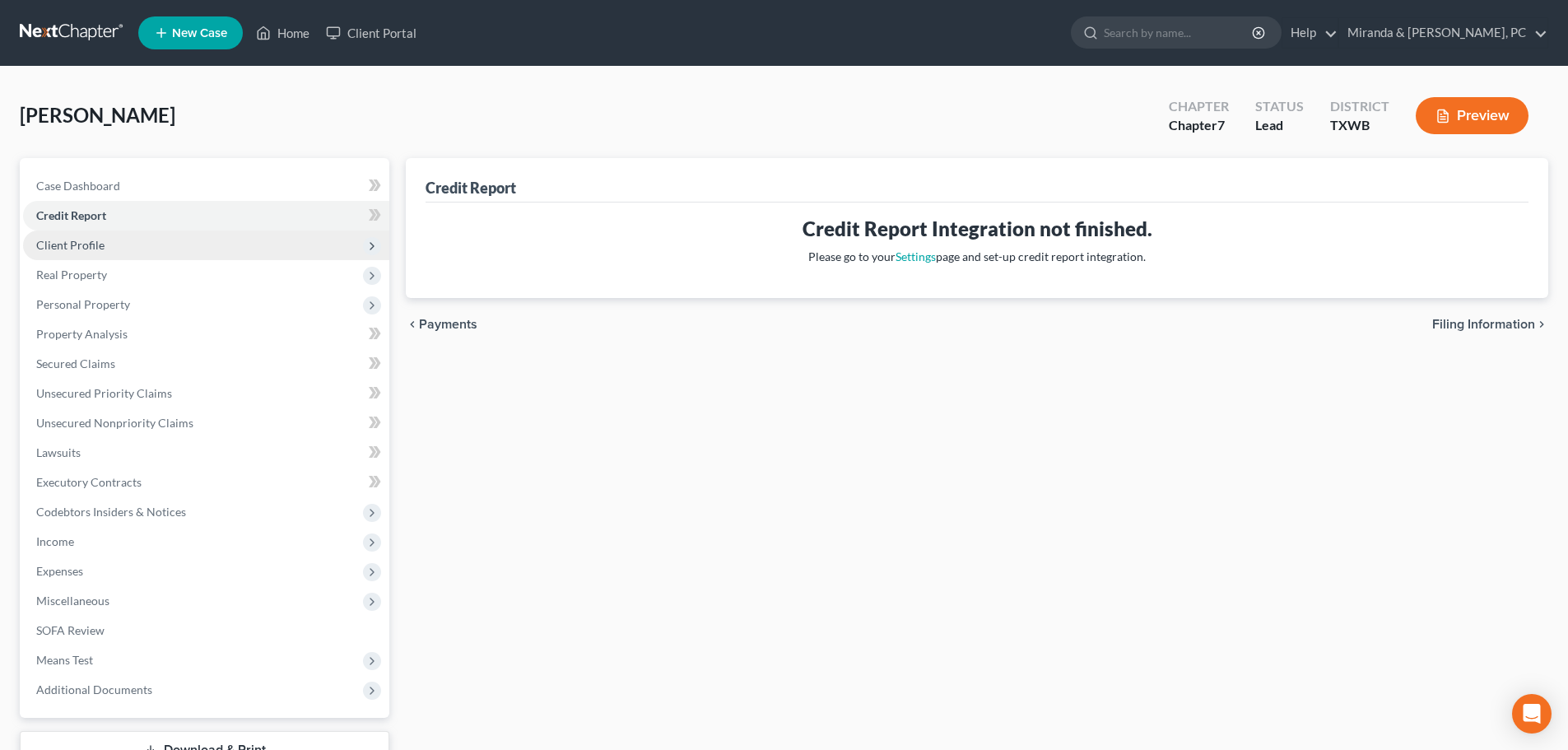
click at [83, 249] on span "Client Profile" at bounding box center [71, 245] width 69 height 14
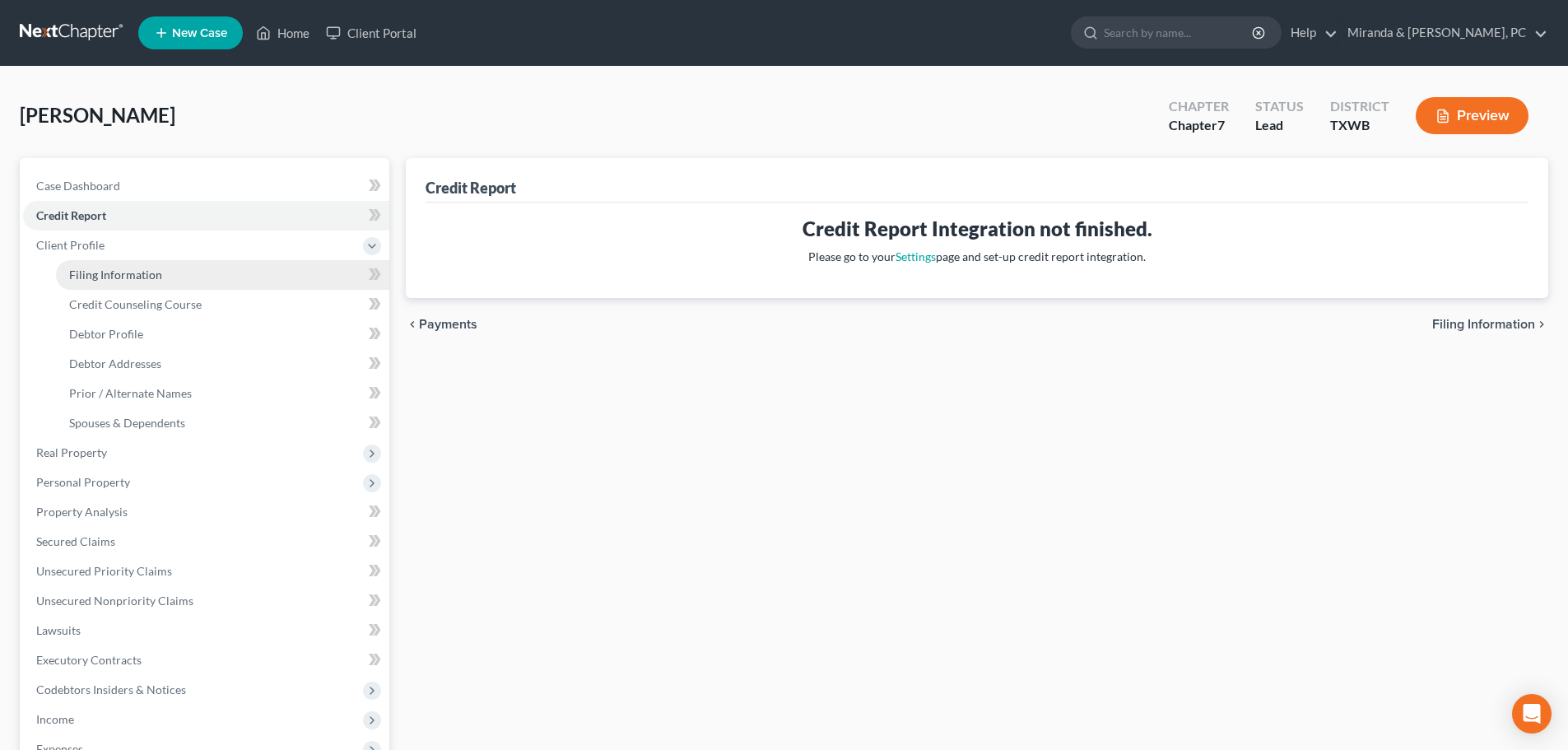
click at [111, 280] on span "Filing Information" at bounding box center [115, 274] width 93 height 14
select select "0"
select select "3"
select select "0"
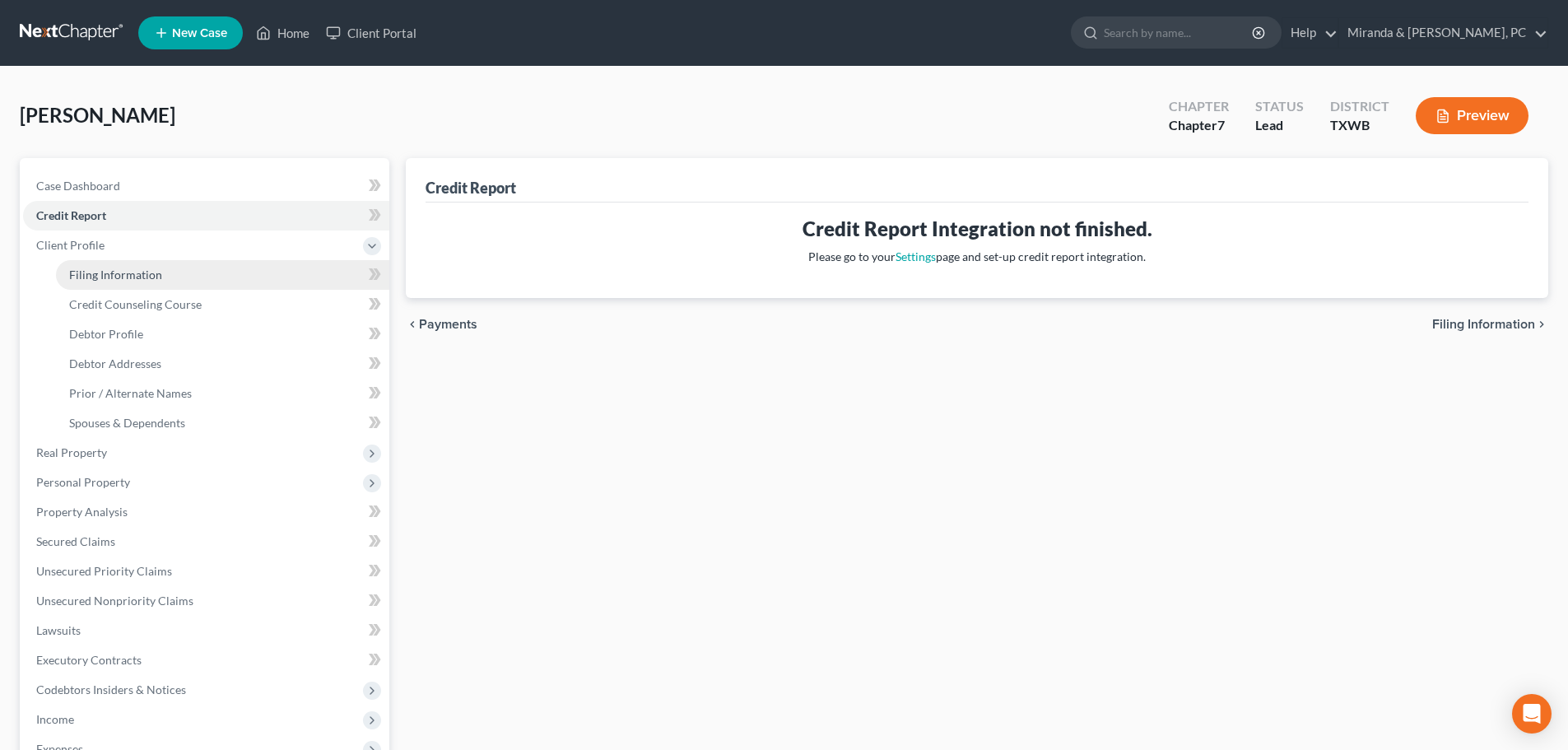
select select "45"
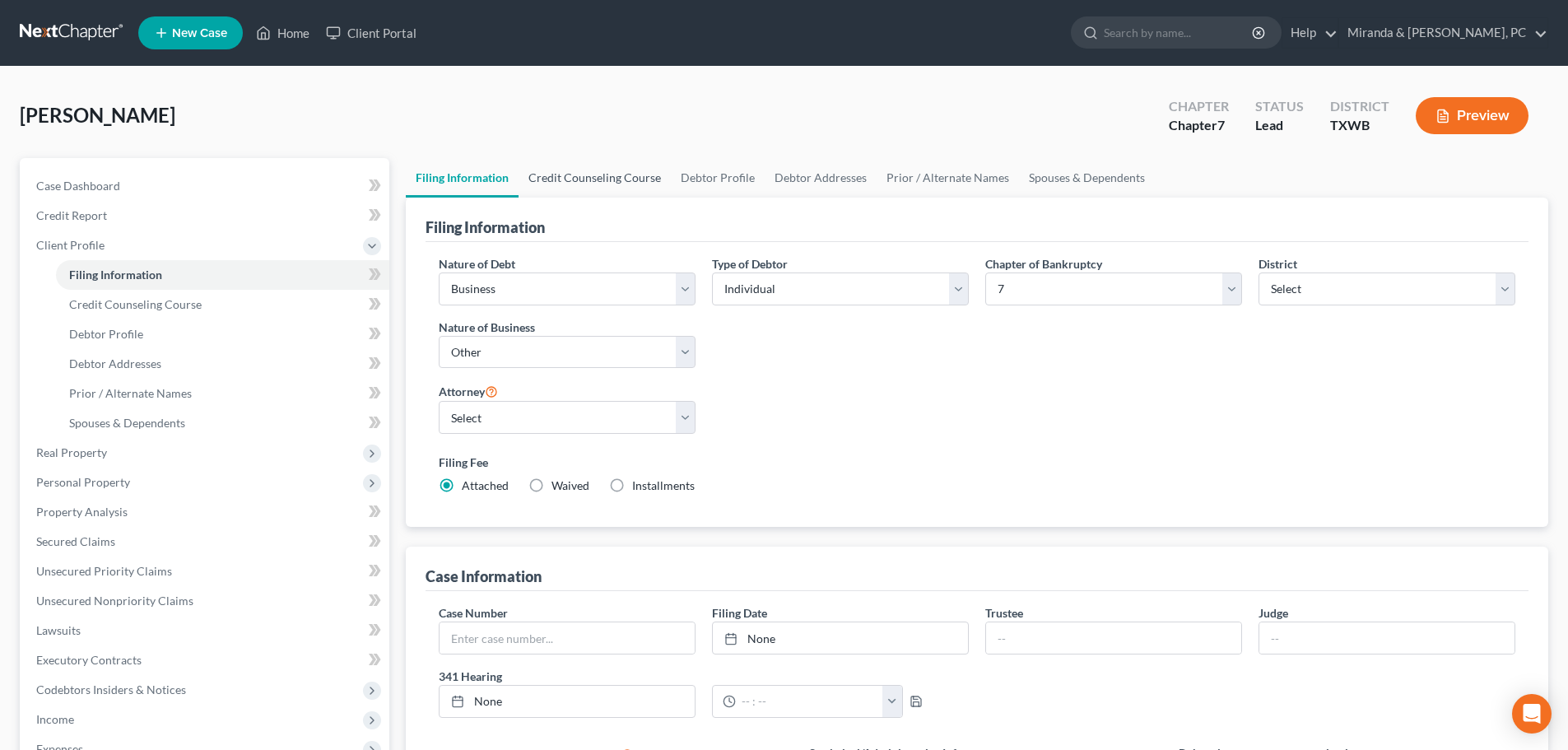
click at [620, 183] on link "Credit Counseling Course" at bounding box center [594, 178] width 152 height 39
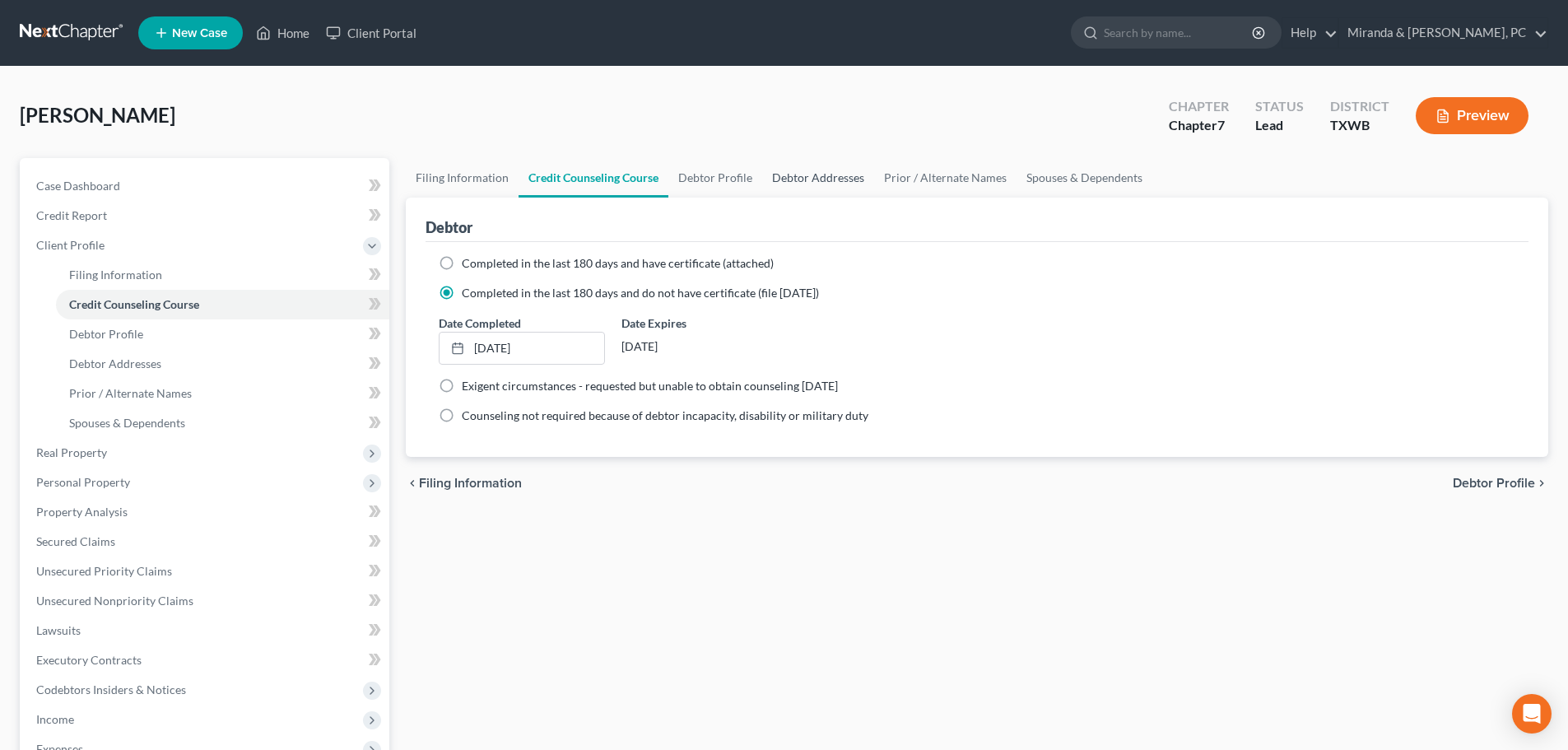
click at [779, 179] on link "Debtor Addresses" at bounding box center [818, 178] width 112 height 39
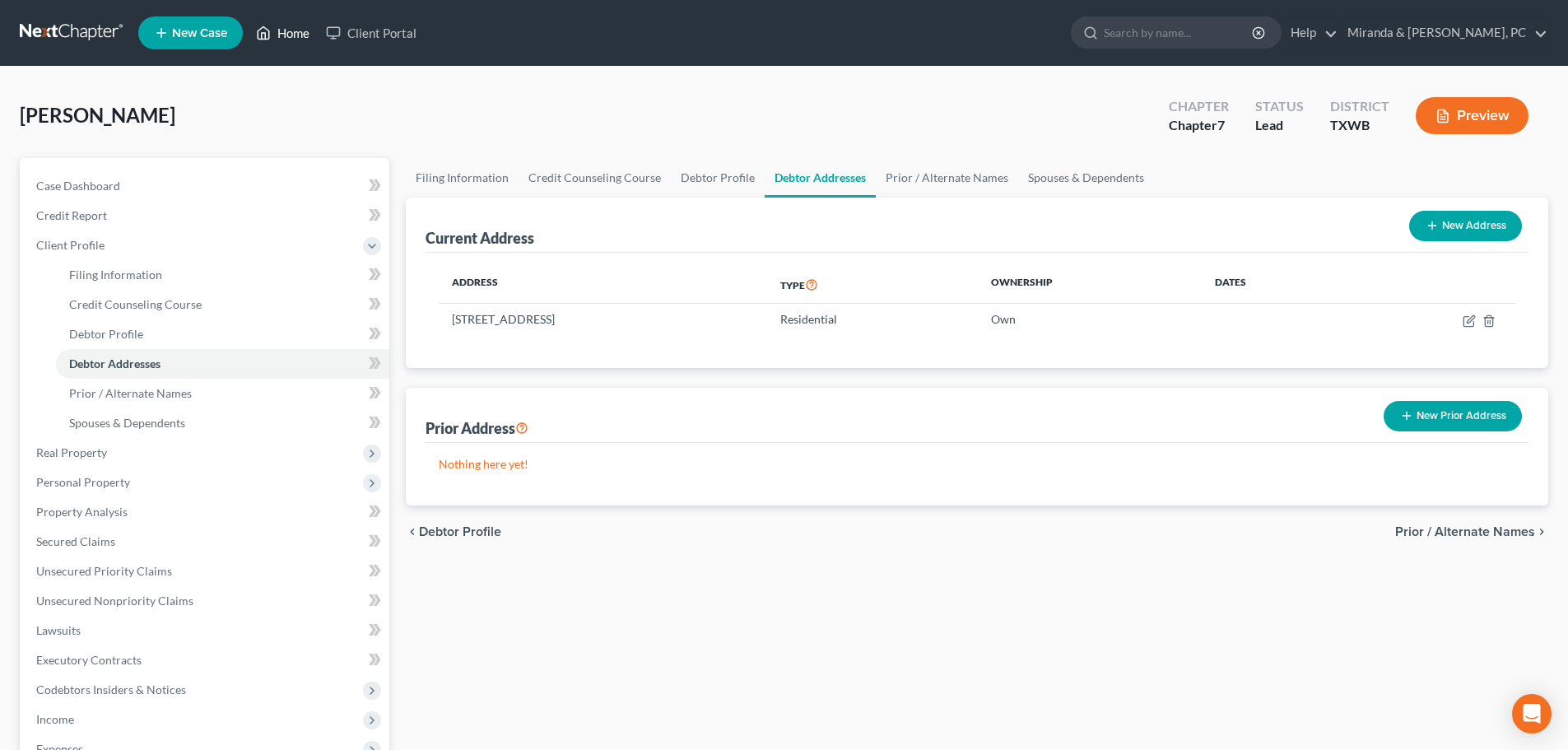
click at [271, 26] on icon at bounding box center [264, 33] width 15 height 20
